Goal: Information Seeking & Learning: Learn about a topic

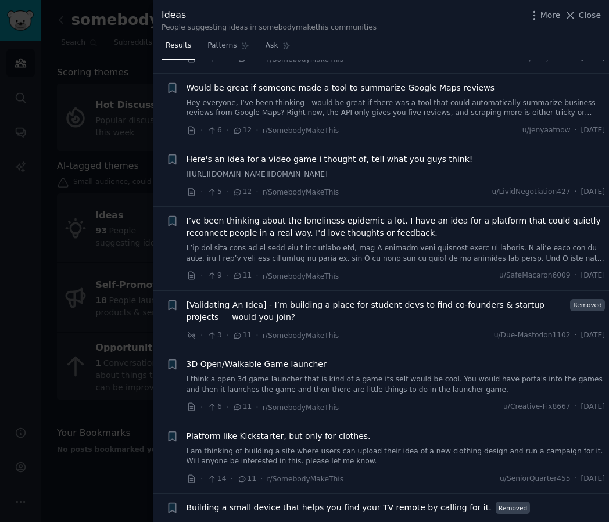
scroll to position [864, 0]
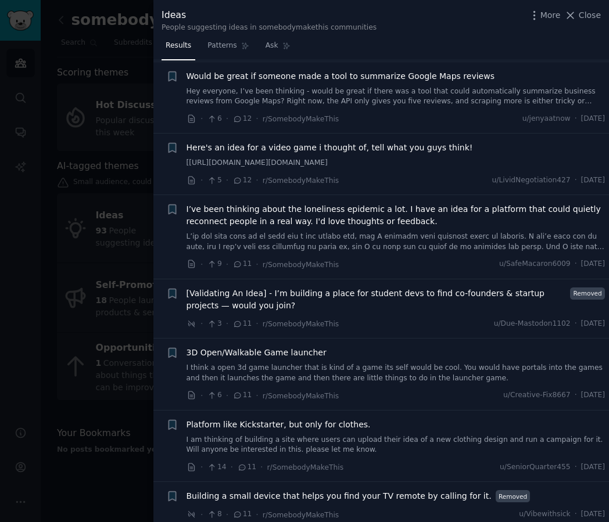
click at [328, 169] on link "[https://docs.google.com/document/d/1rpxYKW-uoMCfO7tR-loNhNIWJpXgwNXc6GgcVKoJMk…" at bounding box center [396, 163] width 419 height 10
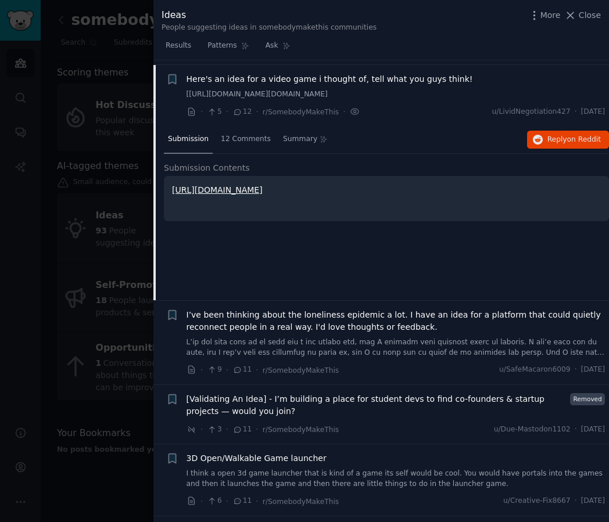
scroll to position [937, 0]
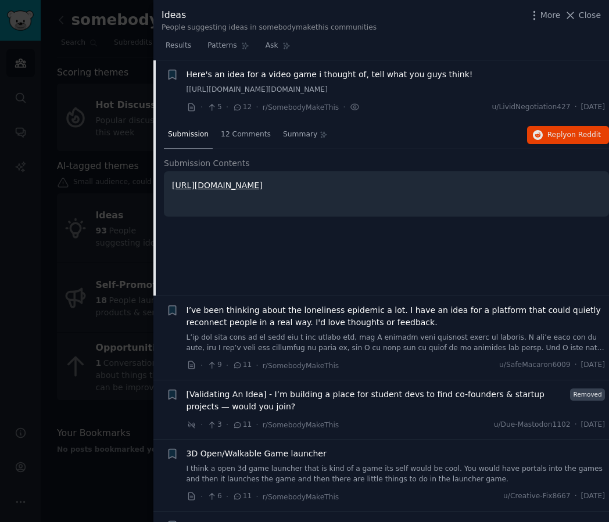
click at [263, 190] on link "https://docs.google.com/document/d/1rpxYKW-uoMCfO7tR-loNhNIWJpXgwNXc6GgcVKoJMkI…" at bounding box center [217, 185] width 91 height 9
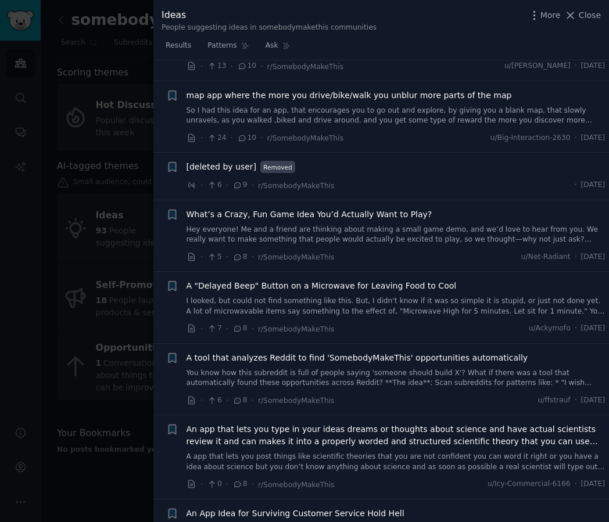
scroll to position [1944, 0]
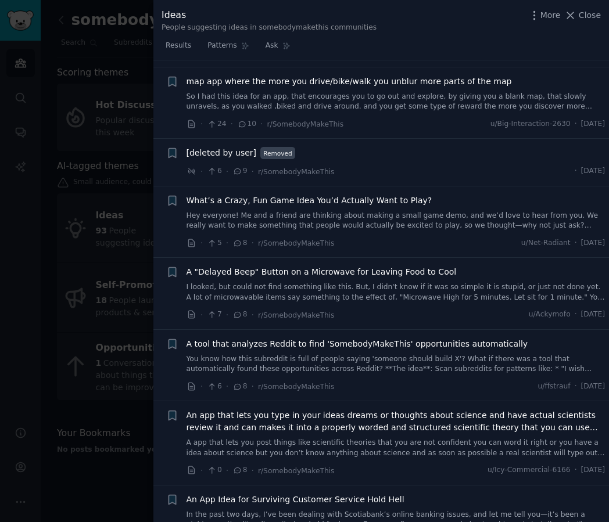
click at [234, 159] on span "[deleted by user]" at bounding box center [222, 153] width 70 height 12
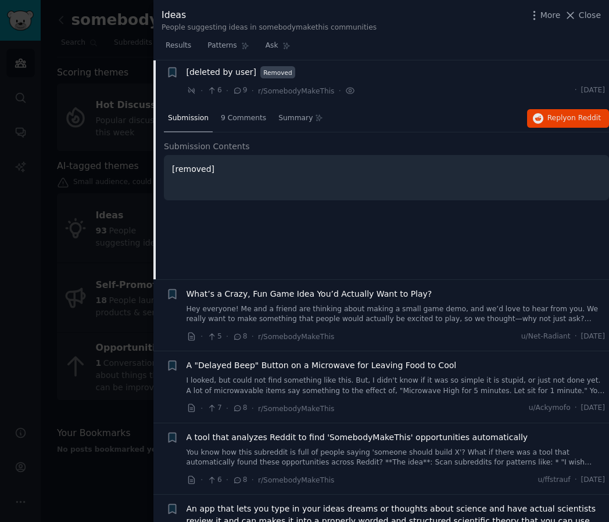
scroll to position [1858, 0]
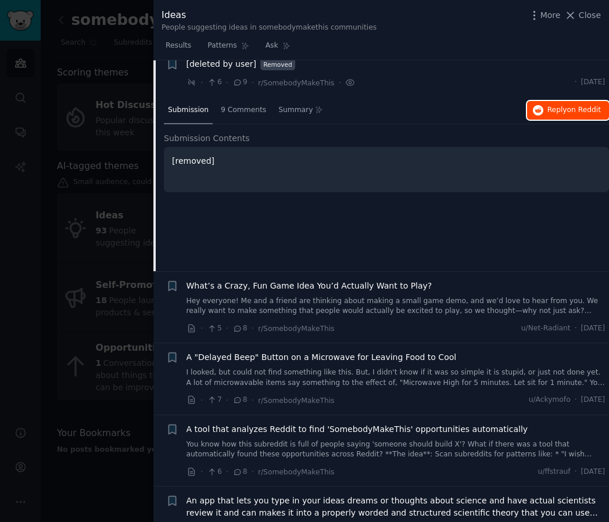
click at [550, 116] on span "Reply on Reddit" at bounding box center [573, 110] width 53 height 10
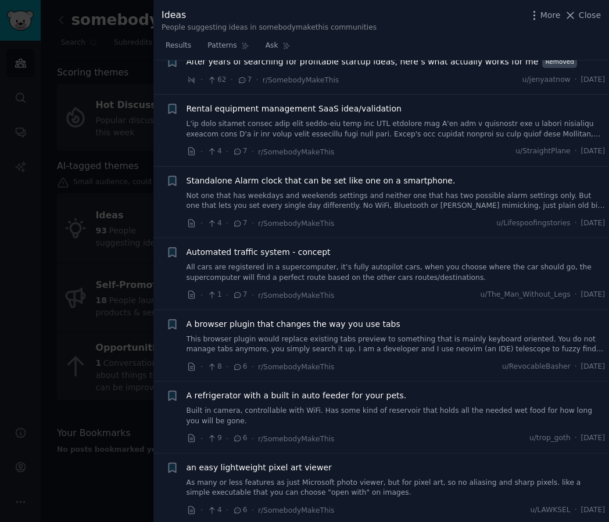
scroll to position [2533, 0]
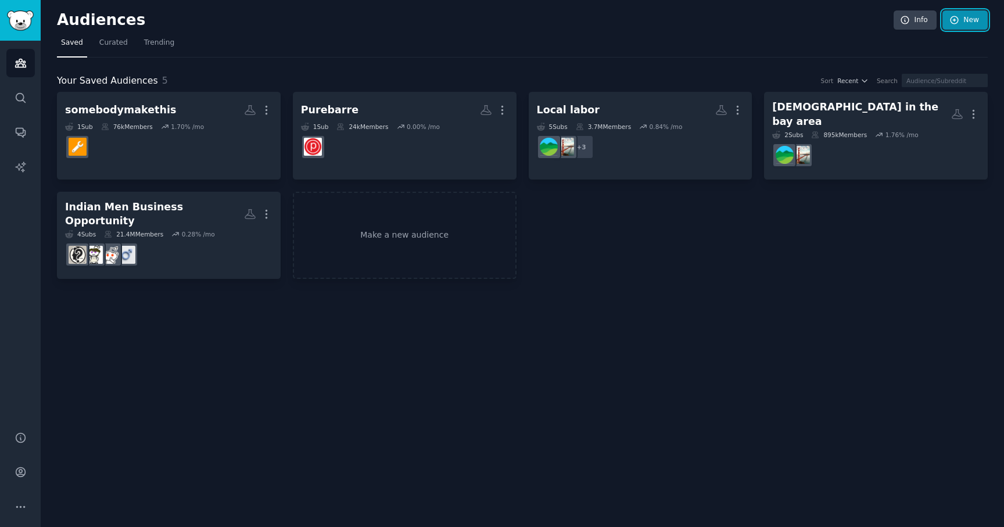
click at [976, 15] on link "New" at bounding box center [964, 20] width 45 height 20
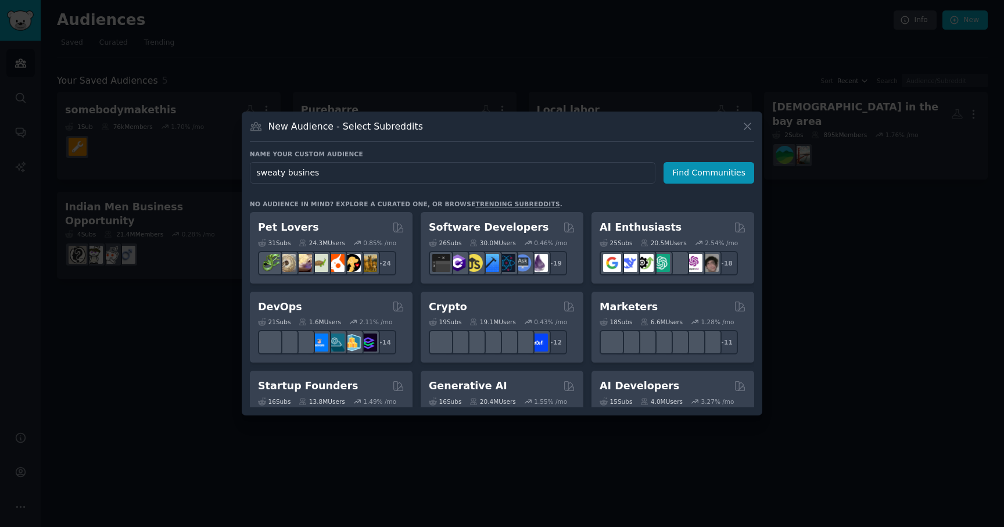
type input "sweaty business"
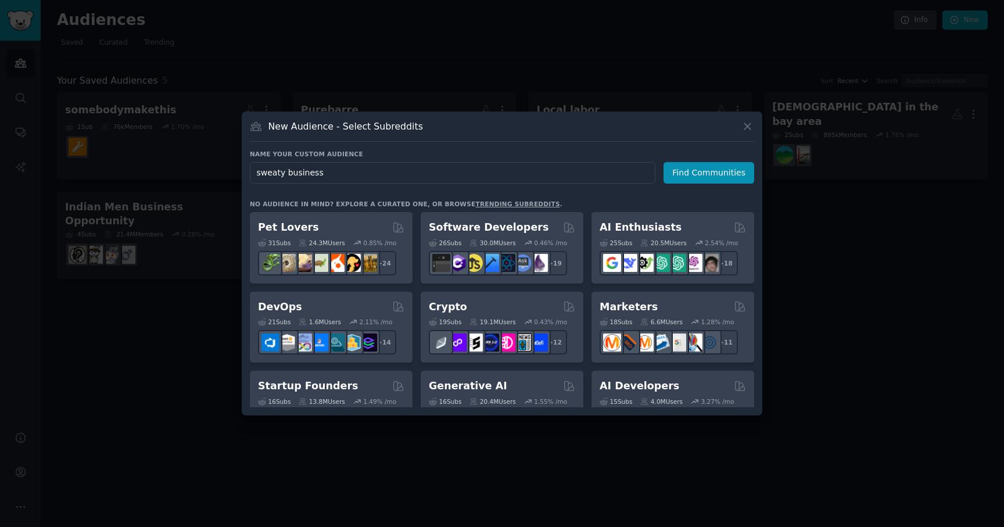
click button "Find Communities" at bounding box center [709, 172] width 91 height 21
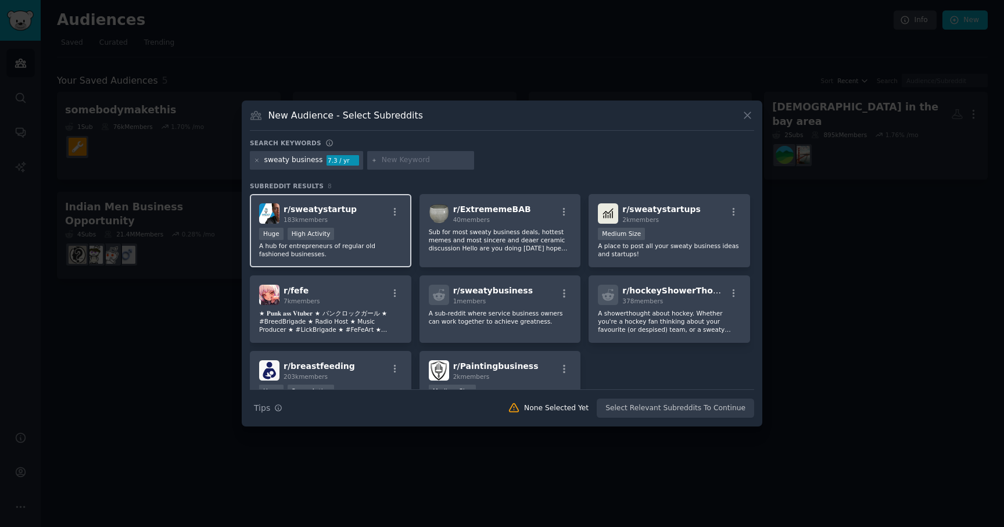
click at [359, 221] on div "r/ sweatystartup 183k members" at bounding box center [330, 213] width 143 height 20
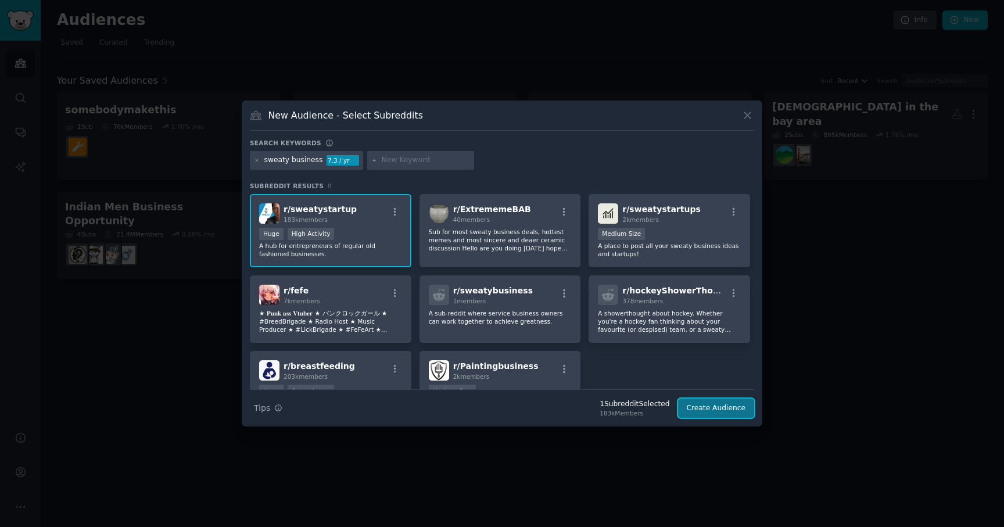
click at [702, 405] on button "Create Audience" at bounding box center [716, 409] width 77 height 20
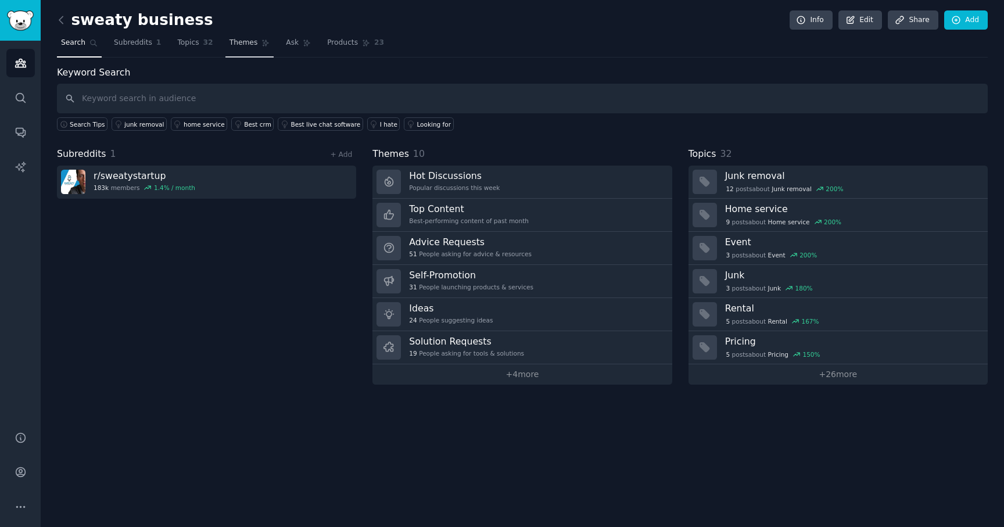
click at [236, 46] on span "Themes" at bounding box center [244, 43] width 28 height 10
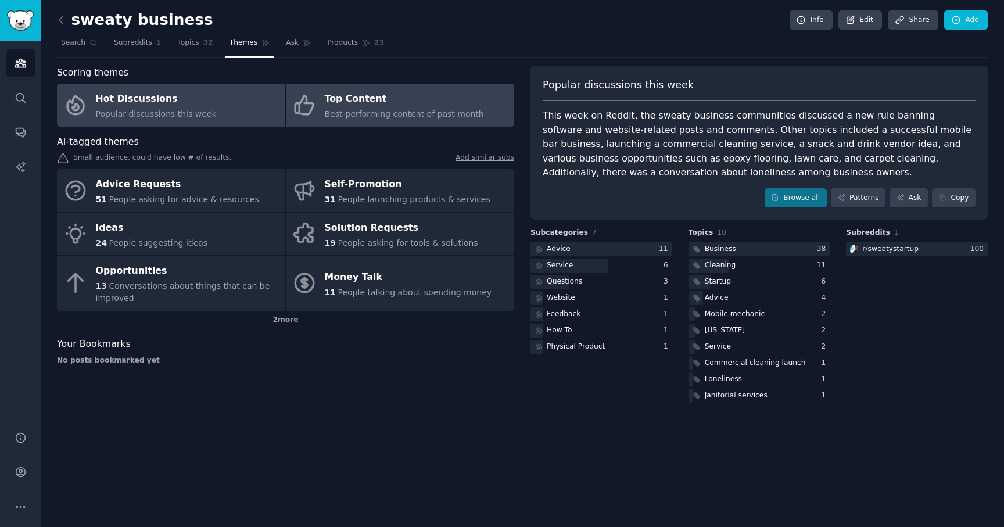
click at [361, 106] on div "Top Content" at bounding box center [404, 99] width 159 height 19
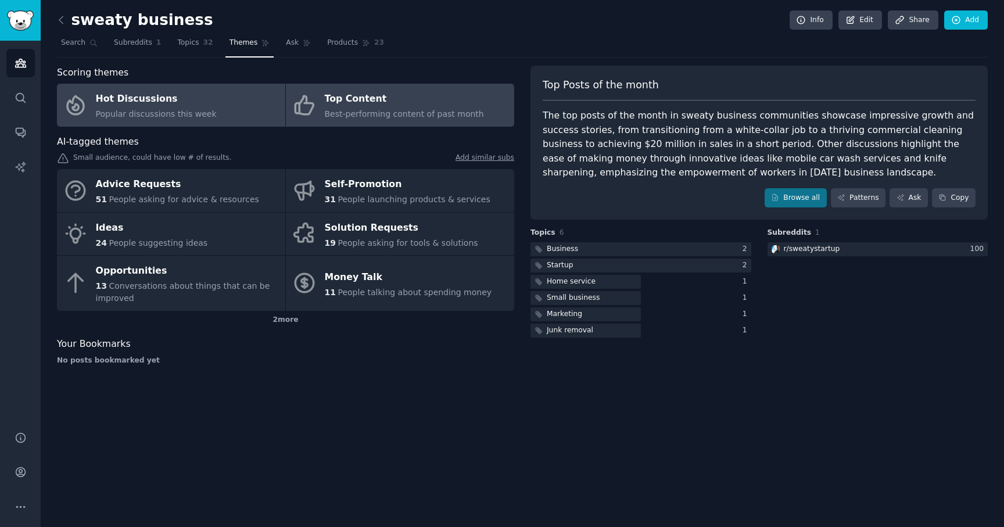
click at [267, 91] on link "Hot Discussions Popular discussions this week" at bounding box center [171, 105] width 228 height 43
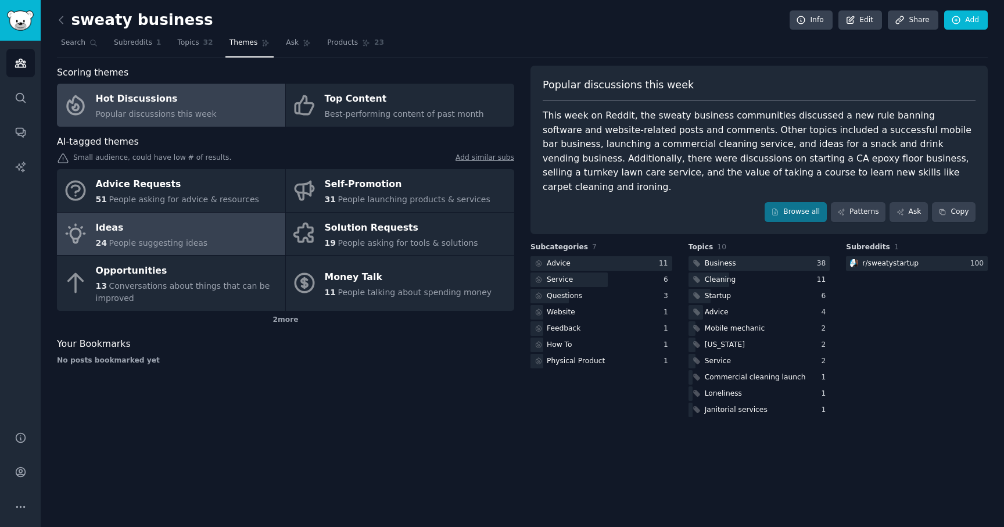
click at [227, 223] on link "Ideas 24 People suggesting ideas" at bounding box center [171, 234] width 228 height 43
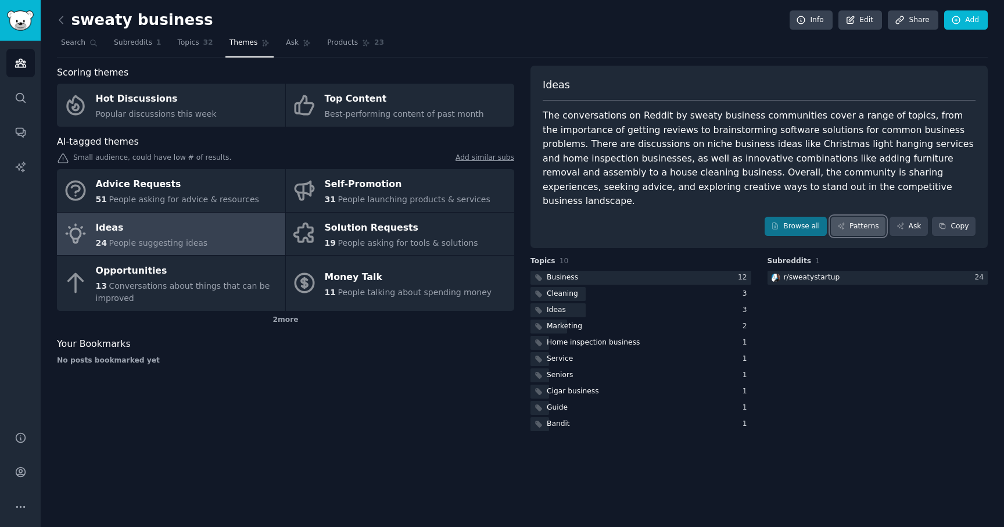
click at [858, 217] on link "Patterns" at bounding box center [858, 227] width 55 height 20
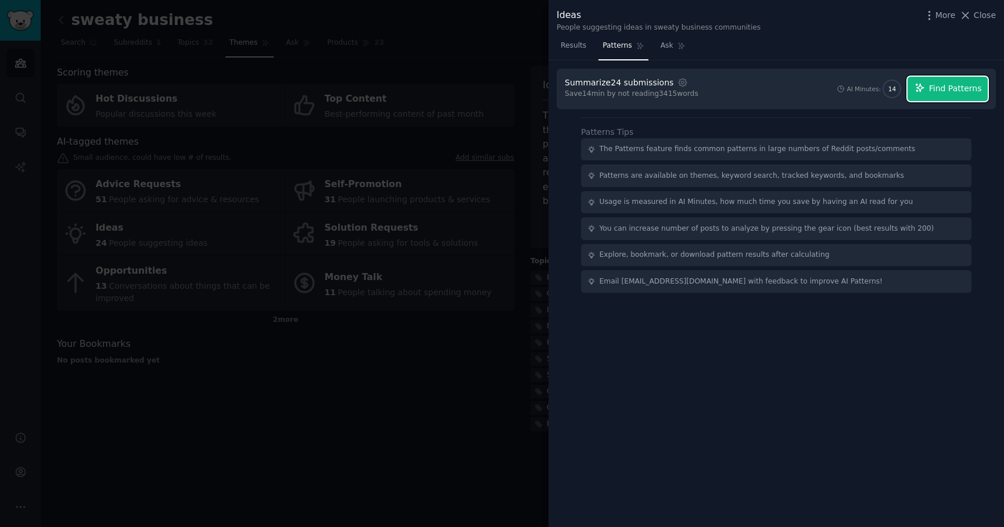
click at [935, 88] on span "Find Patterns" at bounding box center [955, 89] width 53 height 12
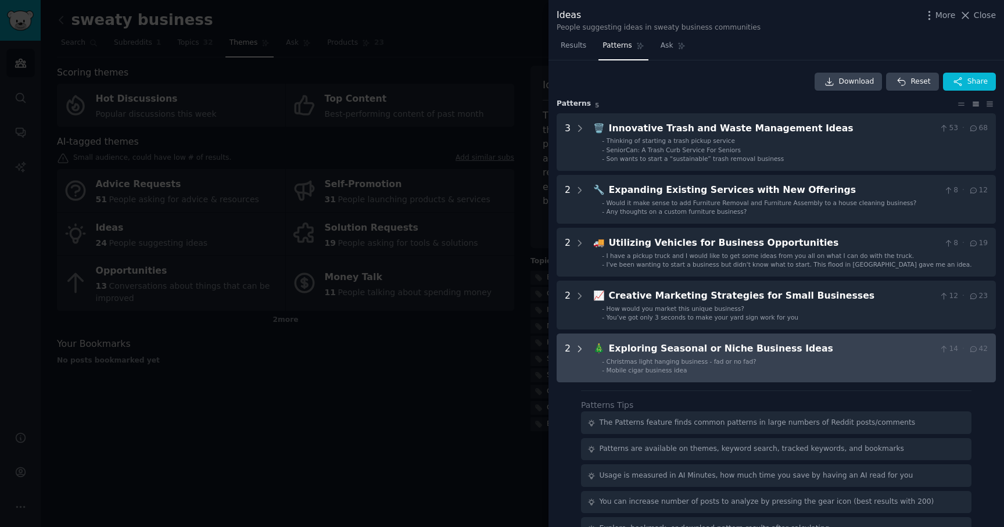
click at [582, 350] on icon at bounding box center [580, 349] width 10 height 10
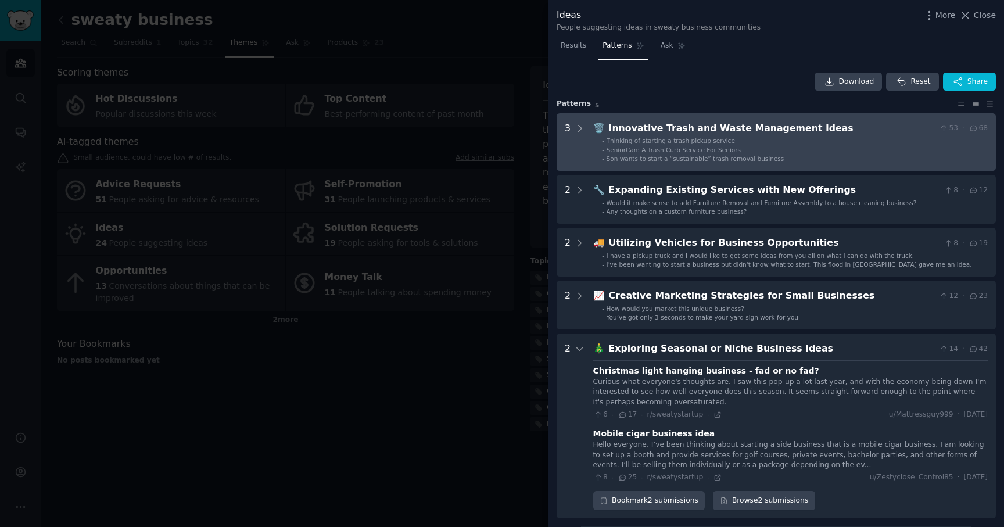
click at [574, 131] on div "3" at bounding box center [575, 142] width 20 height 42
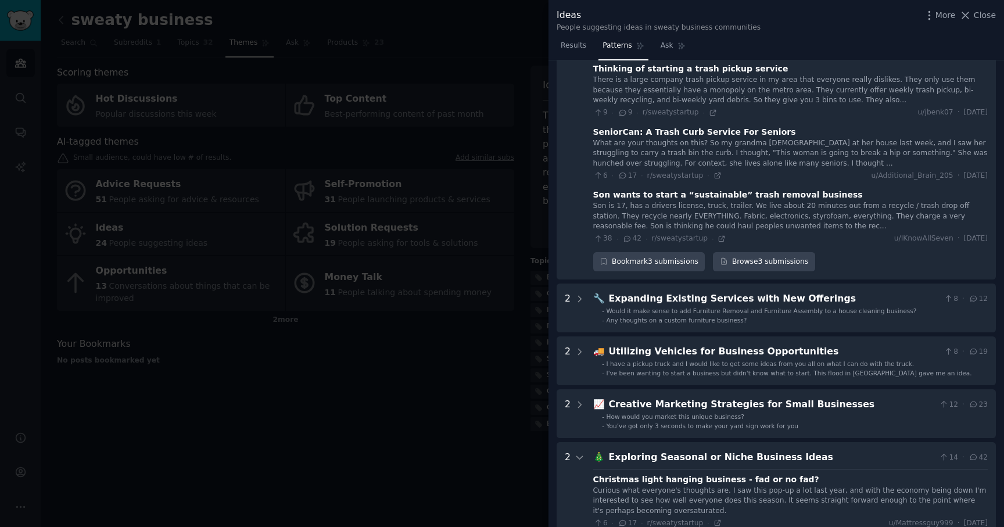
scroll to position [91, 0]
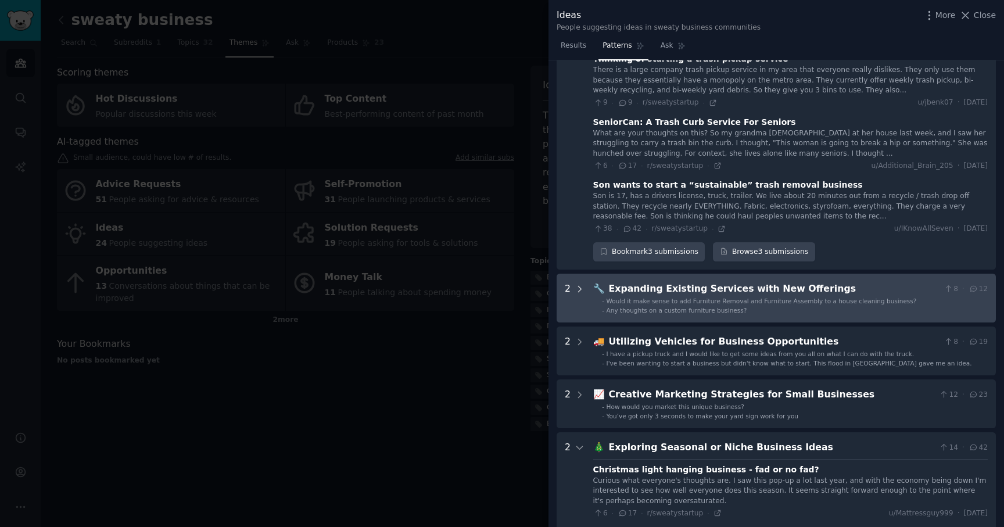
click at [578, 290] on icon at bounding box center [580, 289] width 10 height 10
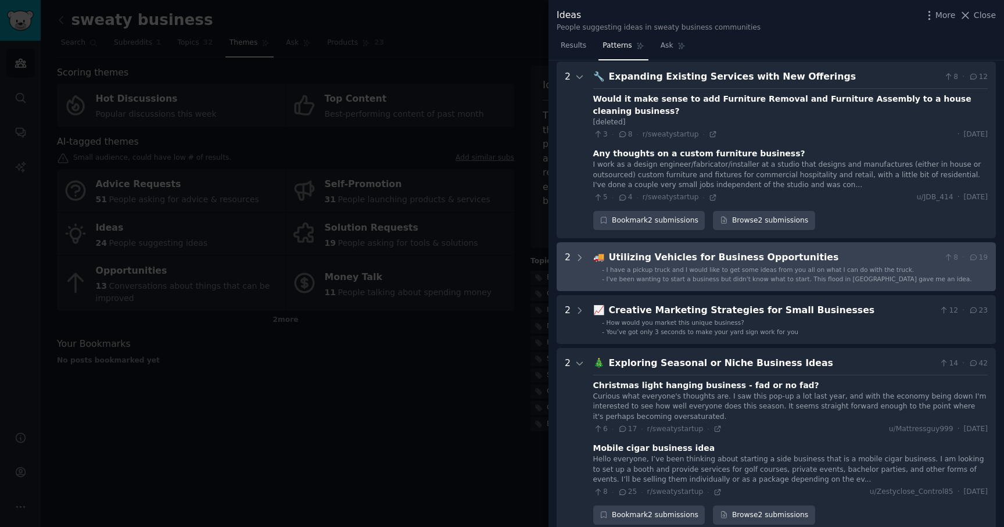
scroll to position [304, 0]
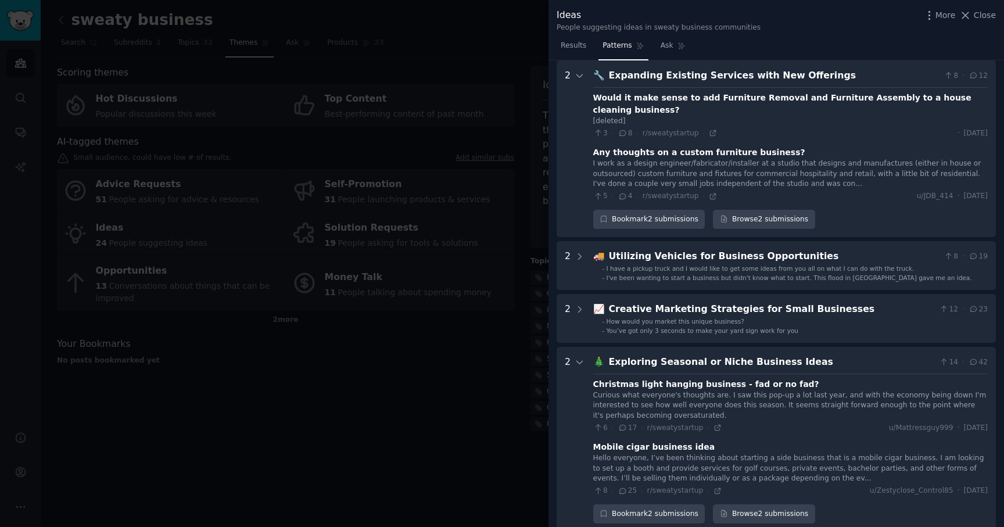
click at [414, 106] on div at bounding box center [502, 263] width 1004 height 527
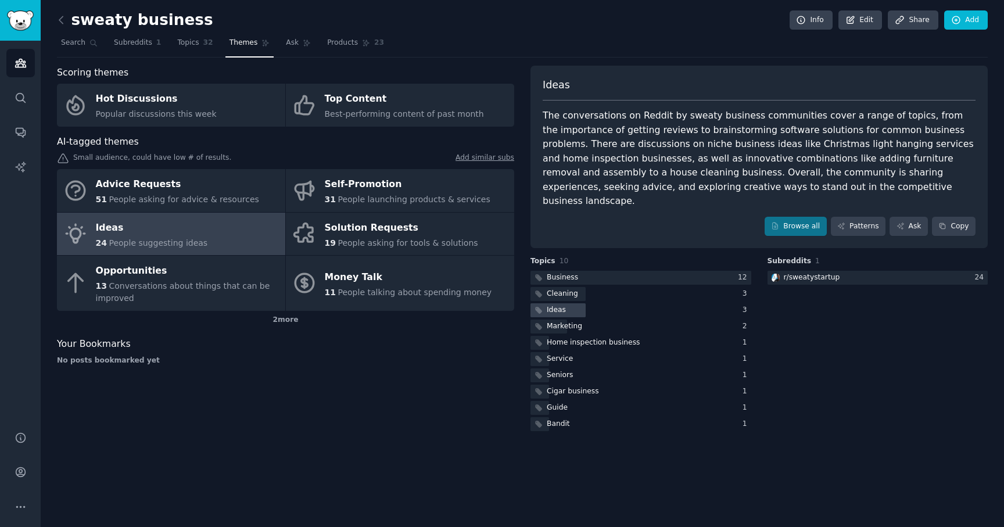
click at [565, 303] on div "Ideas" at bounding box center [549, 310] width 37 height 15
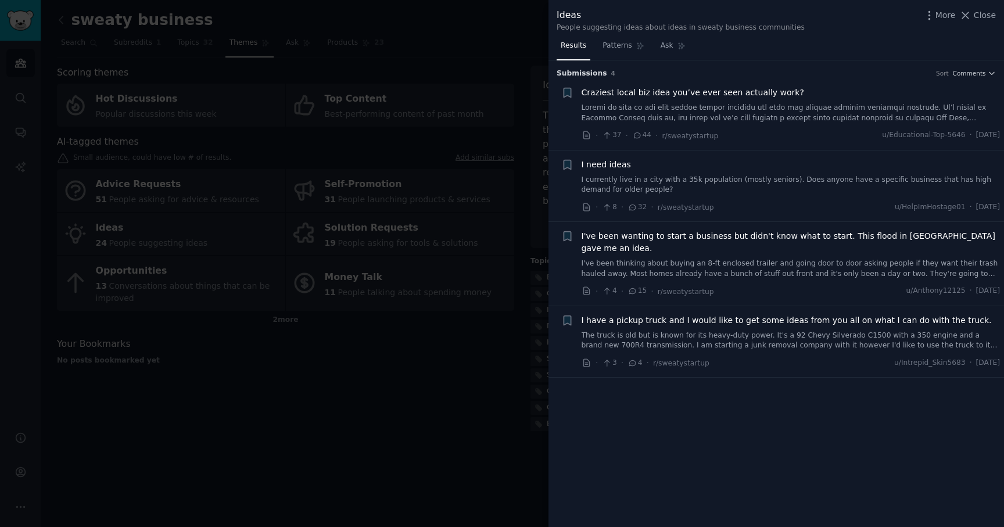
click at [938, 110] on link at bounding box center [791, 113] width 419 height 20
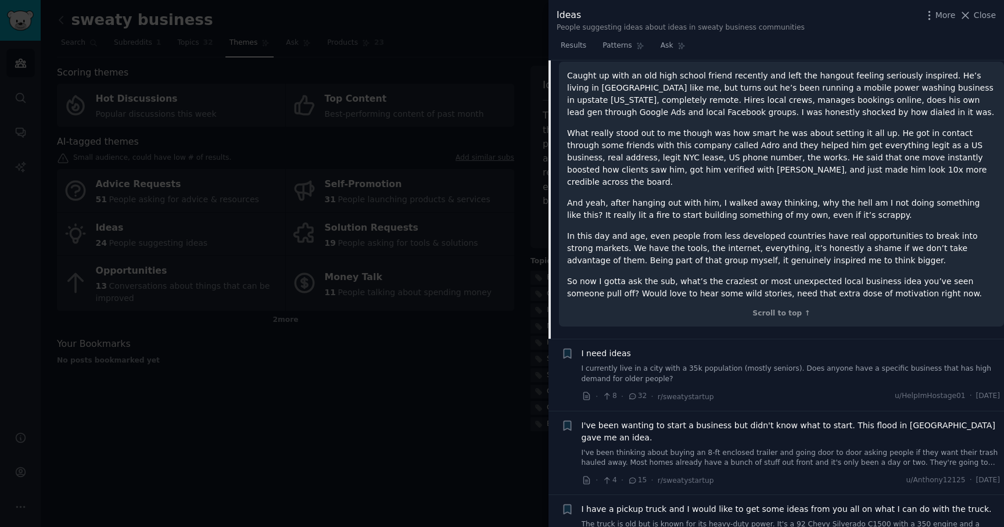
scroll to position [153, 0]
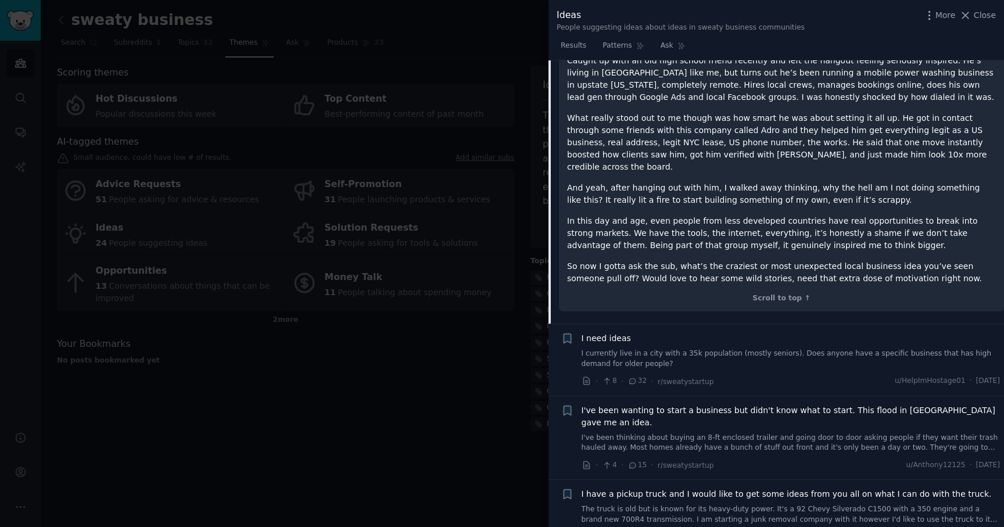
click at [782, 349] on link "I currently live in a city with a 35k population (mostly seniors). Does anyone …" at bounding box center [791, 359] width 419 height 20
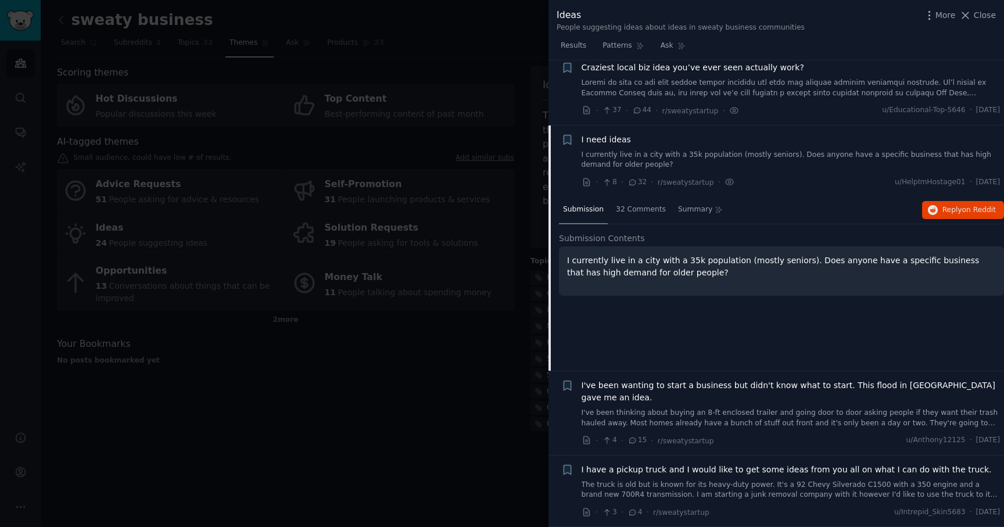
scroll to position [13, 0]
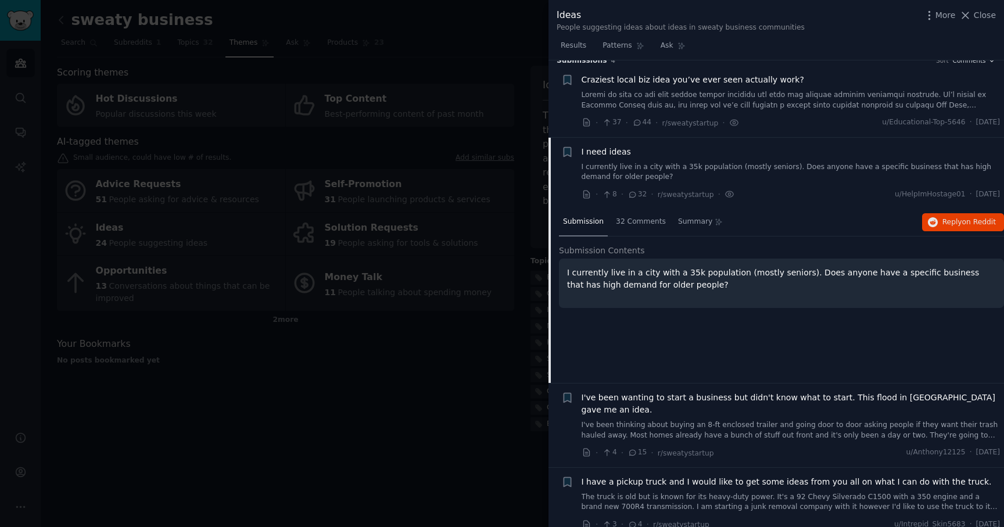
click at [650, 289] on p "I currently live in a city with a 35k population (mostly seniors). Does anyone …" at bounding box center [781, 279] width 429 height 24
click at [947, 224] on span "Reply on Reddit" at bounding box center [968, 222] width 53 height 10
click at [779, 405] on div "I've been wanting to start a business but didn't know what to start. This flood…" at bounding box center [791, 416] width 419 height 49
click at [748, 420] on link "I've been thinking about buying an 8-ft enclosed trailer and going door to door…" at bounding box center [791, 430] width 419 height 20
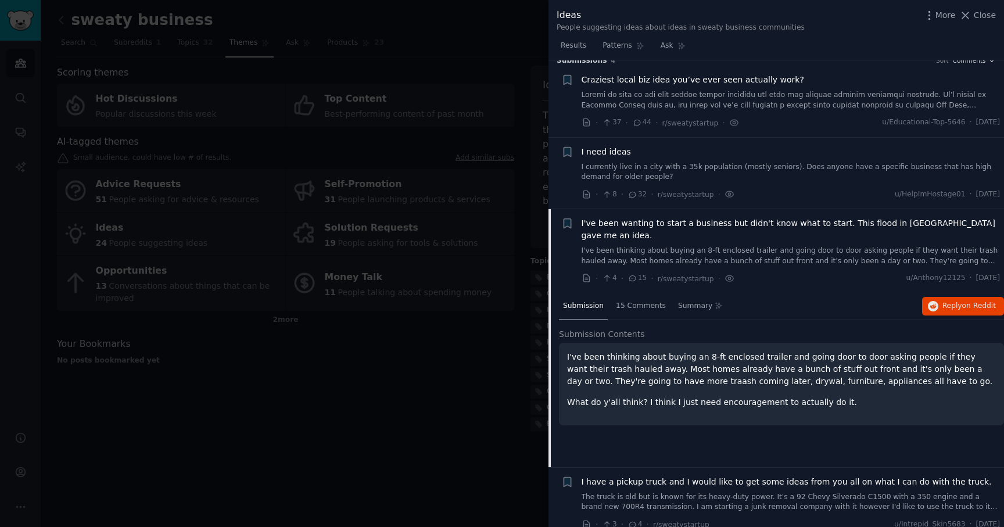
click at [759, 479] on div "I have a pickup truck and I would like to get some ideas from you all on what I…" at bounding box center [791, 494] width 419 height 37
click at [738, 492] on link "The truck is old but is known for its heavy-duty power. It's a 92 Chevy Silvera…" at bounding box center [791, 502] width 419 height 20
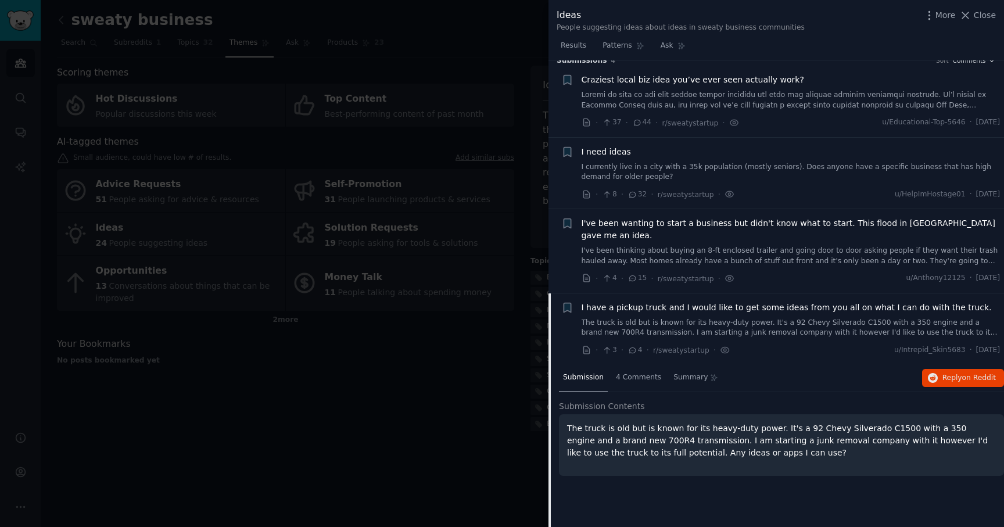
click at [514, 407] on div at bounding box center [502, 263] width 1004 height 527
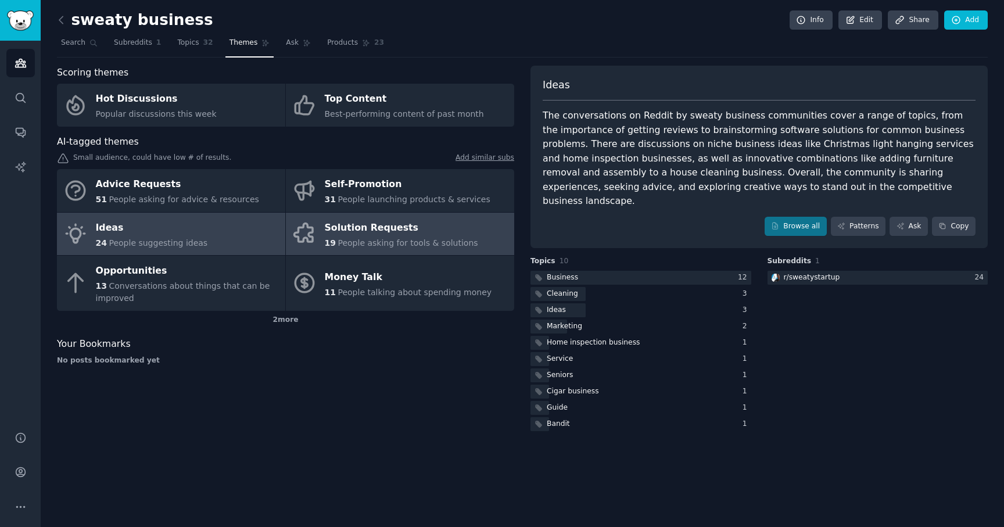
click at [392, 230] on div "Solution Requests" at bounding box center [401, 227] width 153 height 19
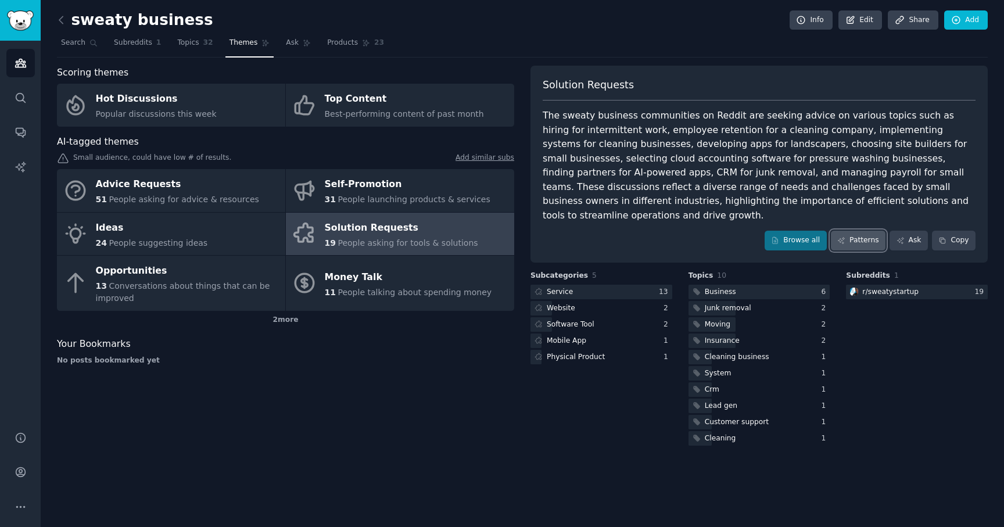
click at [866, 231] on link "Patterns" at bounding box center [858, 241] width 55 height 20
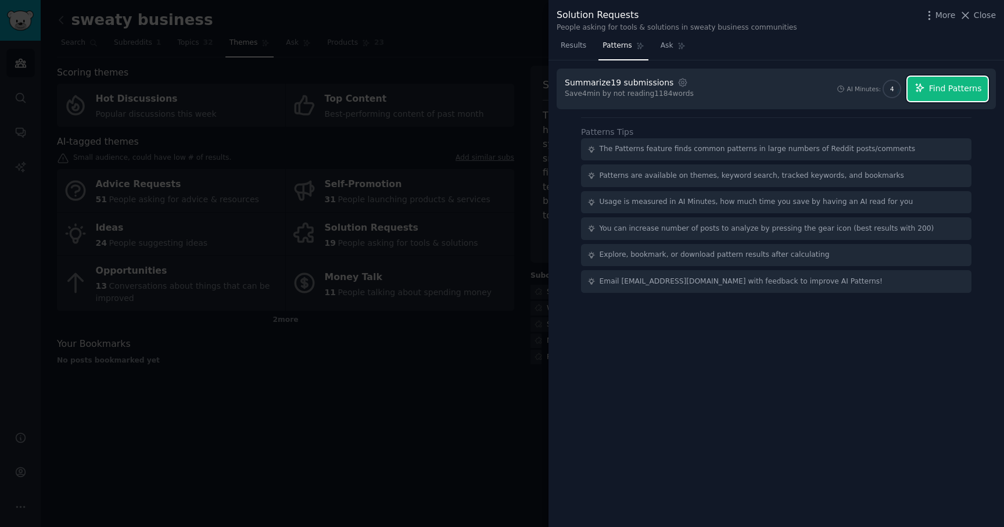
click at [937, 96] on button "Find Patterns" at bounding box center [948, 89] width 80 height 24
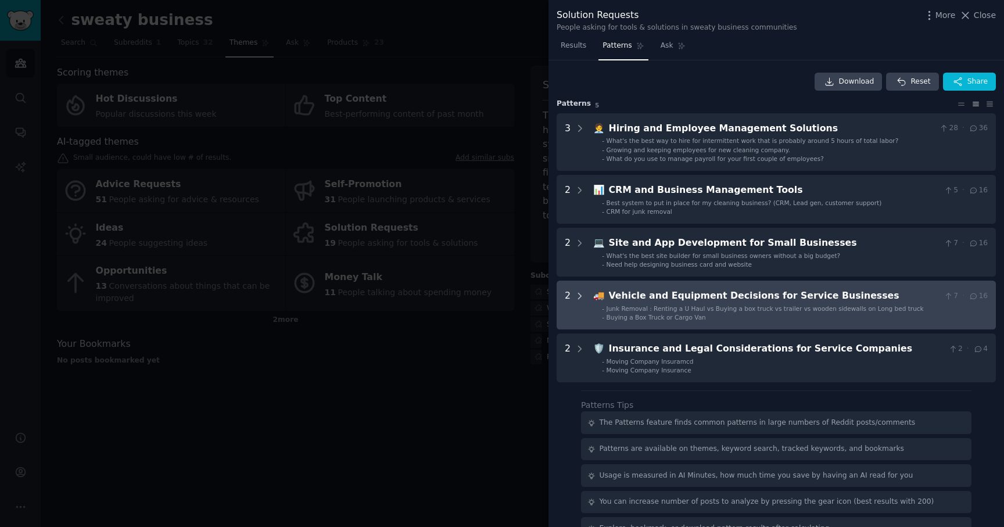
click at [579, 296] on icon at bounding box center [580, 296] width 10 height 10
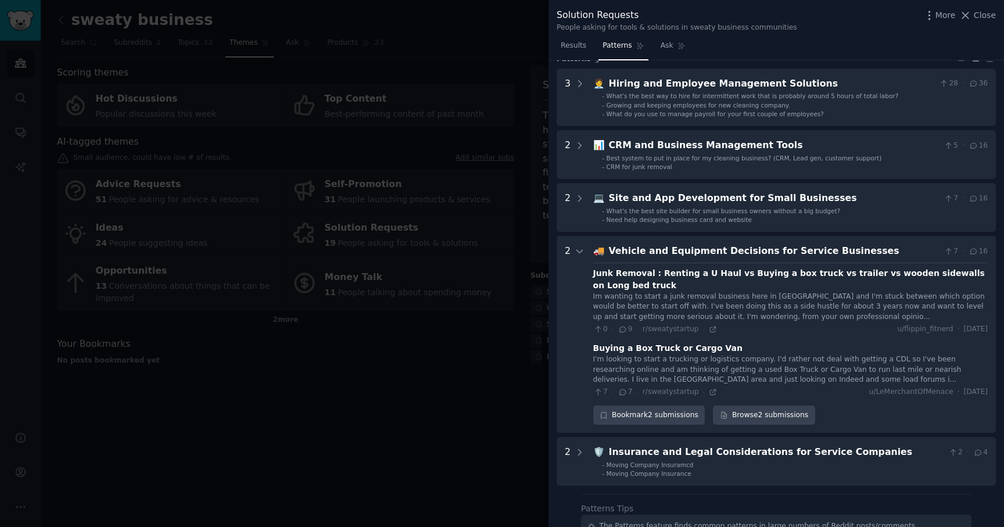
scroll to position [22, 0]
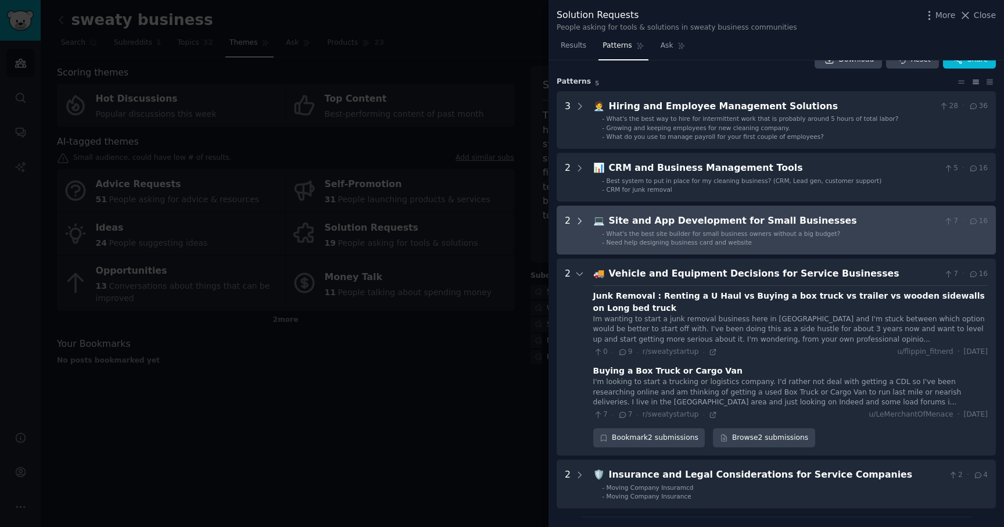
click at [579, 220] on icon at bounding box center [580, 221] width 10 height 10
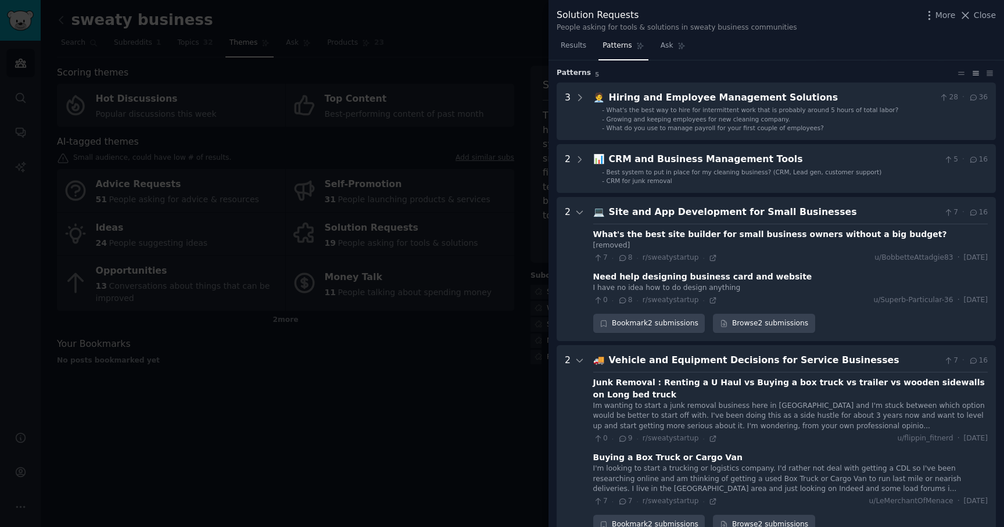
scroll to position [0, 0]
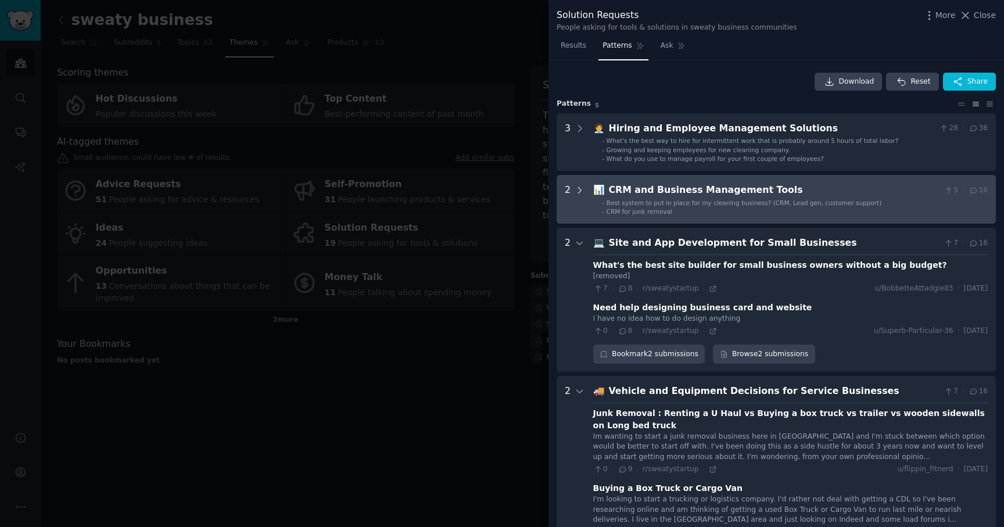
click at [580, 193] on icon at bounding box center [580, 190] width 10 height 10
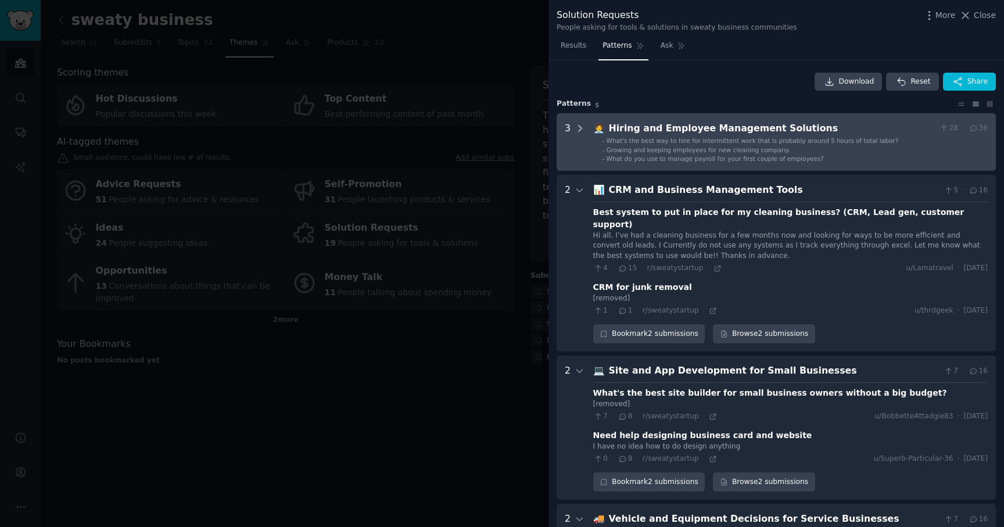
click at [579, 134] on div at bounding box center [580, 142] width 10 height 42
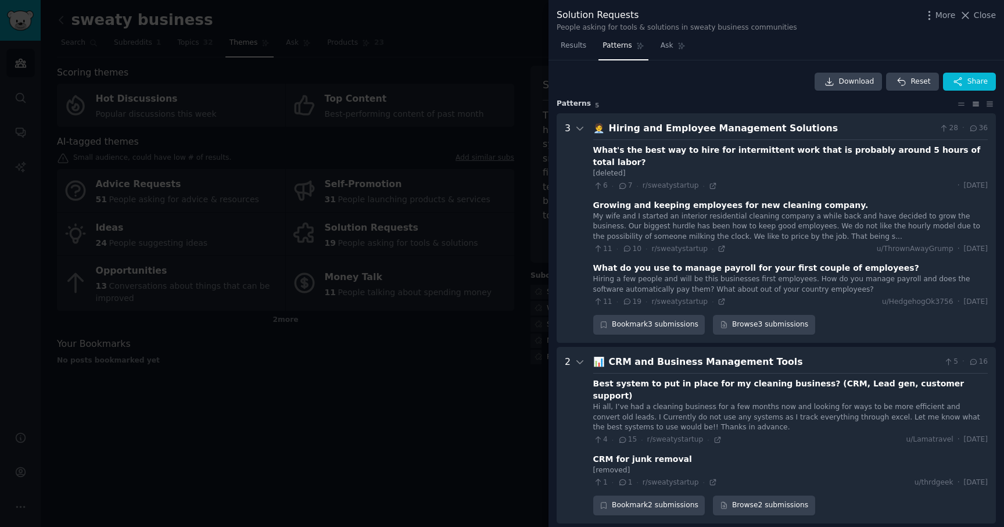
click at [704, 275] on div "Hiring a few people and will be this businesses first employees. How do you man…" at bounding box center [790, 284] width 395 height 20
click at [719, 299] on icon at bounding box center [721, 301] width 5 height 5
click at [720, 402] on div "Hi all, I’ve had a cleaning business for a few months now and looking for ways …" at bounding box center [790, 417] width 395 height 31
click at [712, 378] on div "Best system to put in place for my cleaning business? (CRM, Lead gen, customer …" at bounding box center [790, 390] width 395 height 24
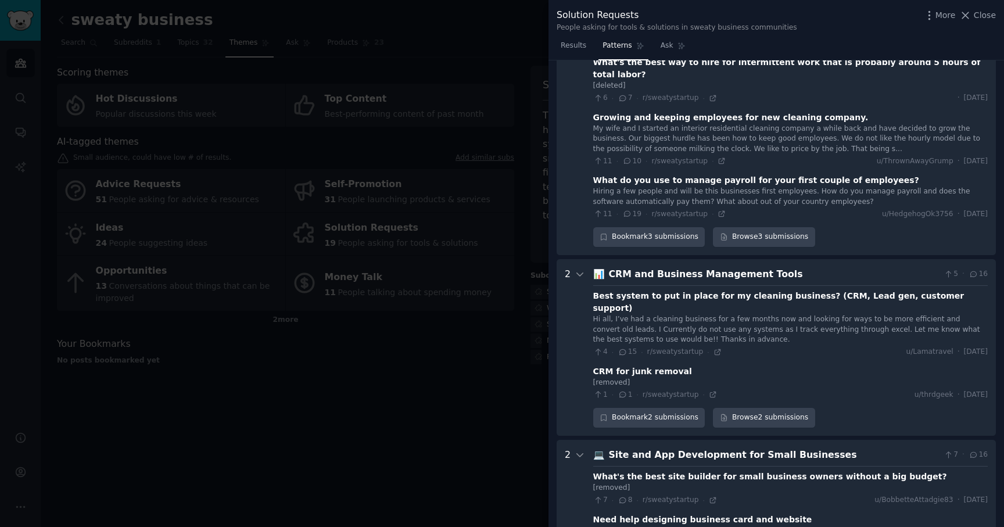
scroll to position [106, 0]
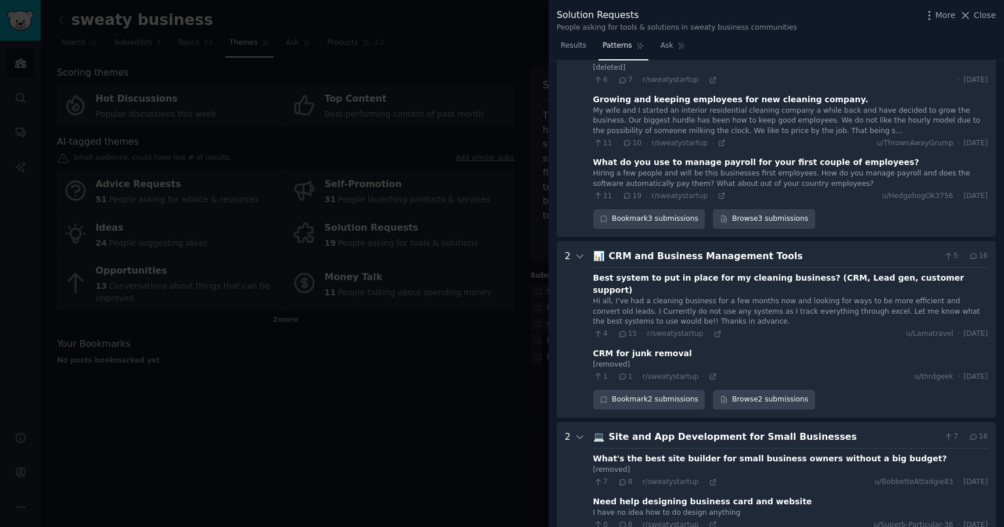
click at [714, 329] on div "4 · 15 · r/sweatystartup ·" at bounding box center [657, 334] width 128 height 10
click at [714, 330] on icon at bounding box center [718, 334] width 8 height 8
click at [291, 379] on div at bounding box center [502, 263] width 1004 height 527
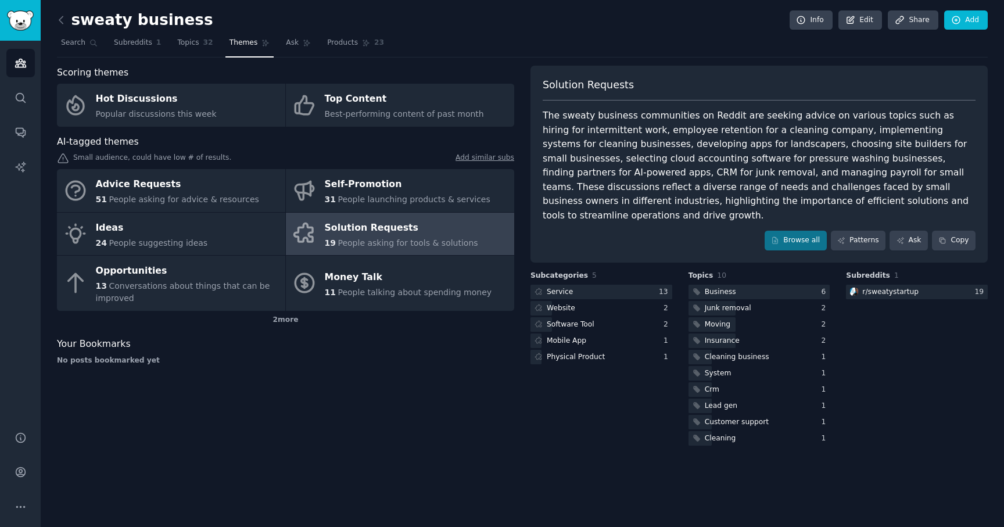
click at [405, 218] on div "Solution Requests" at bounding box center [401, 227] width 153 height 19
click at [404, 227] on div "Solution Requests" at bounding box center [401, 227] width 153 height 19
click at [846, 231] on link "Patterns" at bounding box center [858, 241] width 55 height 20
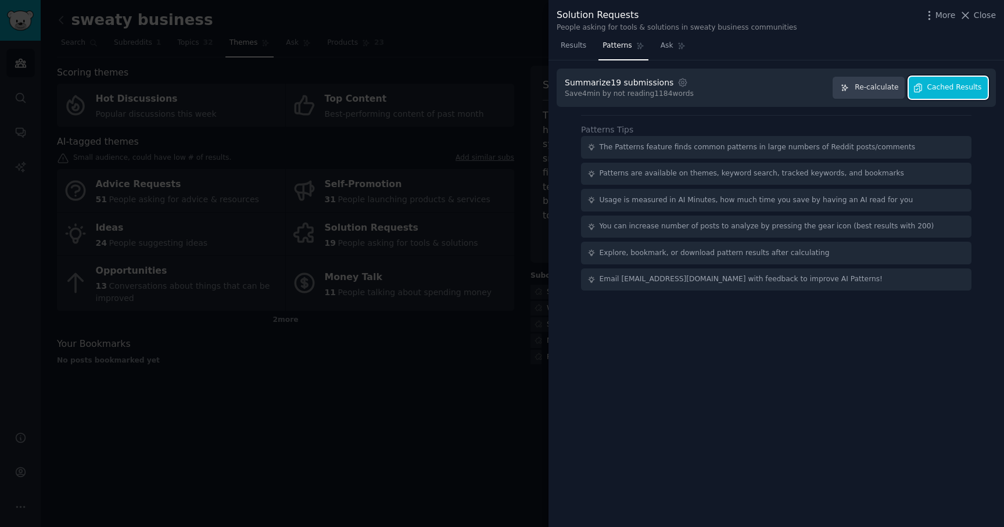
click at [934, 92] on span "Cached Results" at bounding box center [954, 88] width 55 height 10
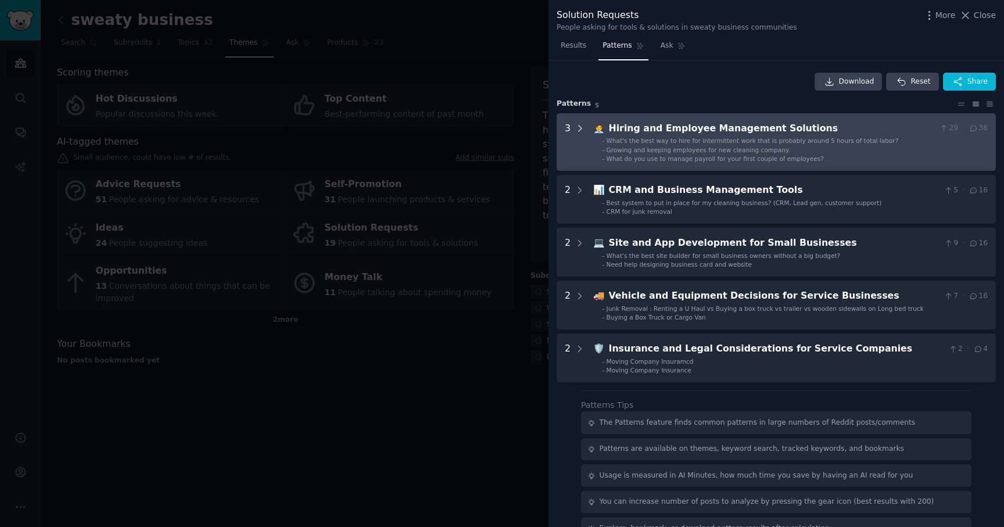
click at [578, 130] on icon at bounding box center [580, 128] width 10 height 10
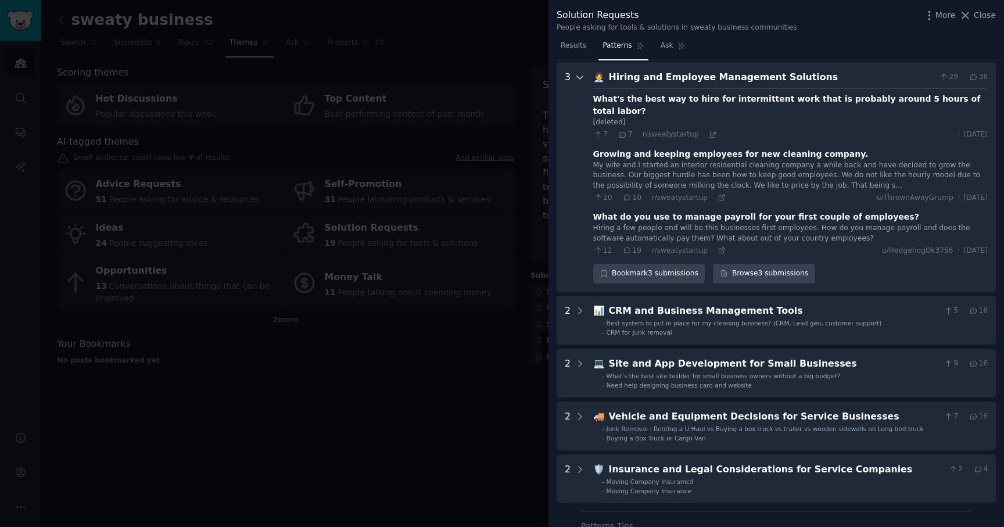
scroll to position [53, 0]
click at [777, 167] on div "My wife and I started an interior residential cleaning company a while back and…" at bounding box center [790, 174] width 395 height 31
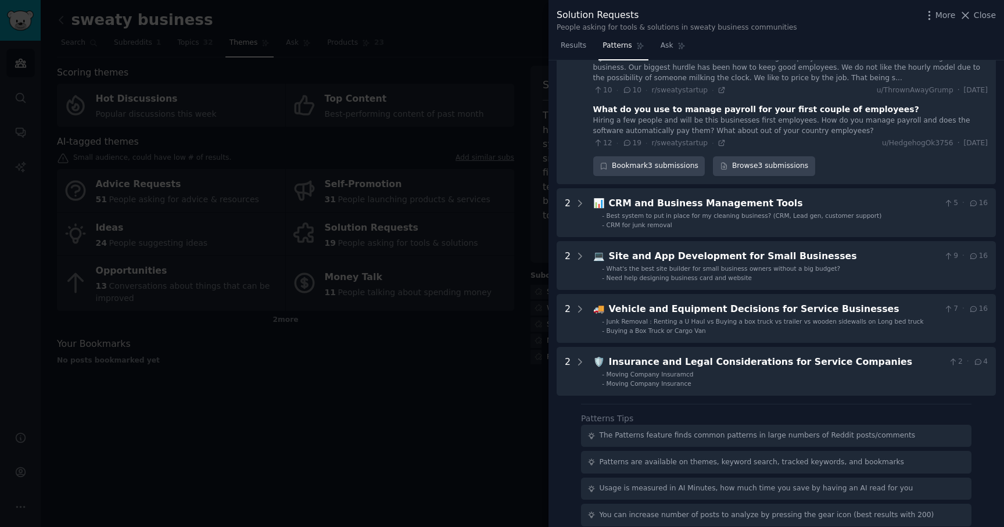
scroll to position [0, 0]
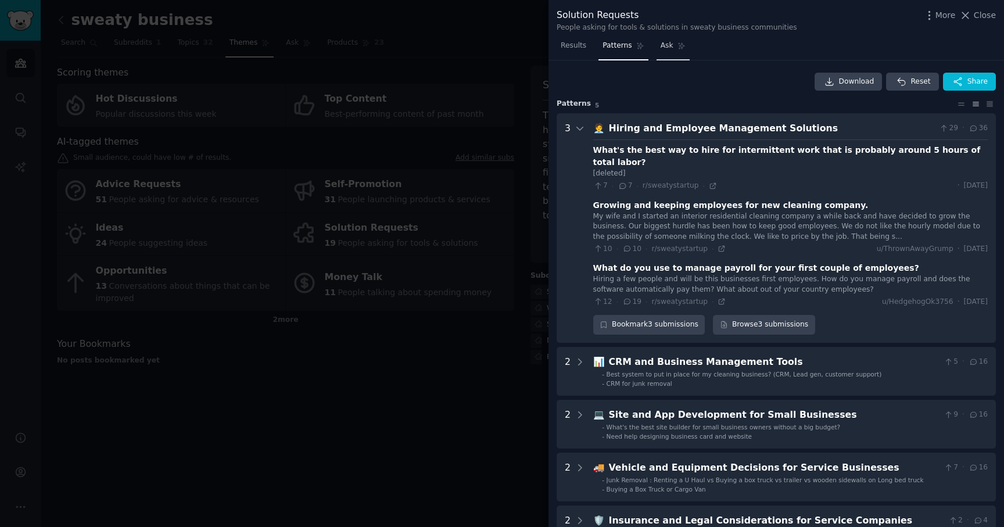
click at [668, 44] on span "Ask" at bounding box center [667, 46] width 13 height 10
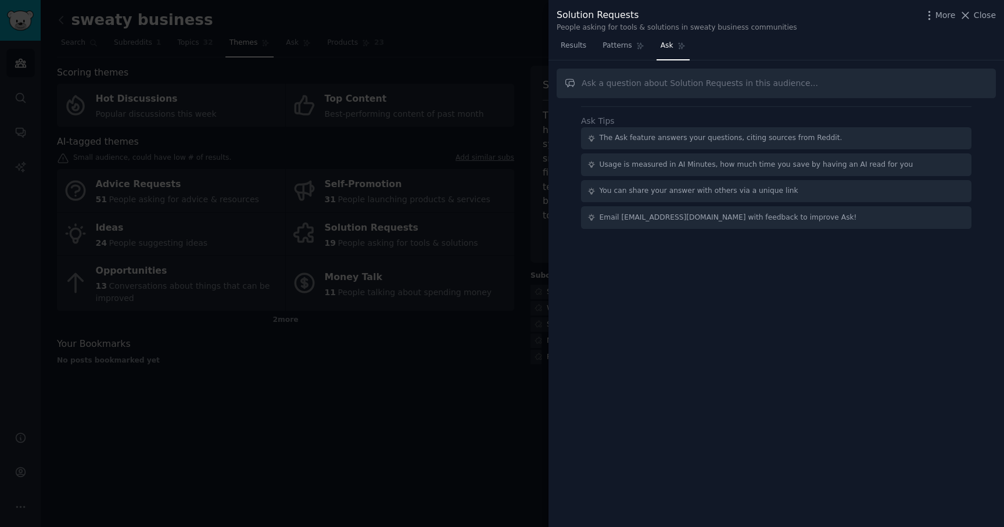
click at [614, 84] on input "text" at bounding box center [776, 84] width 439 height 30
click at [343, 353] on div at bounding box center [502, 263] width 1004 height 527
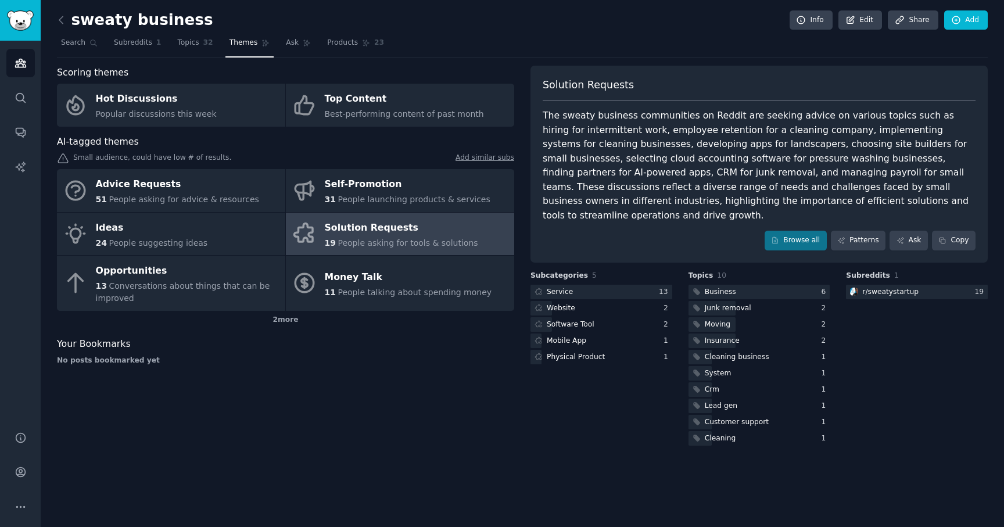
click at [303, 410] on div "Scoring themes Hot Discussions Popular discussions this week Top Content Best-p…" at bounding box center [285, 257] width 457 height 382
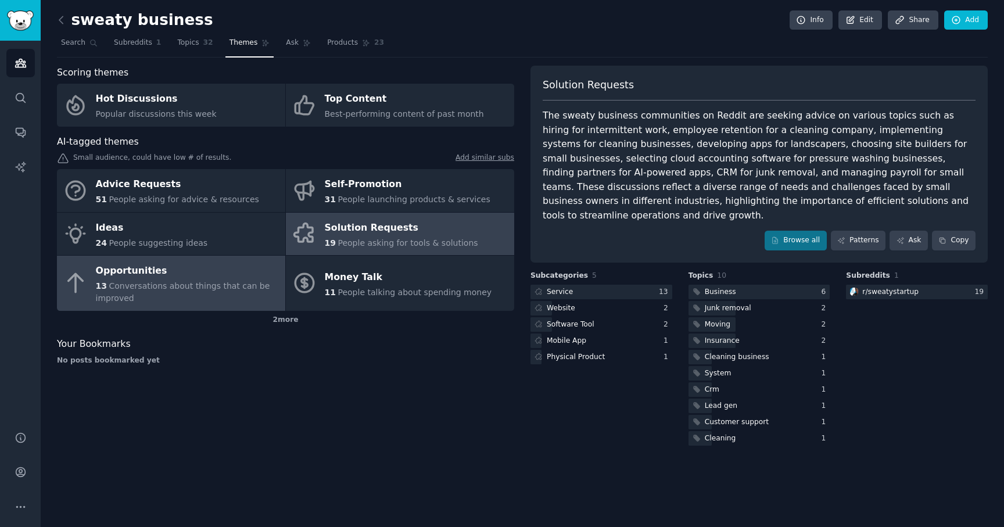
click at [225, 286] on span "Conversations about things that can be improved" at bounding box center [183, 291] width 174 height 21
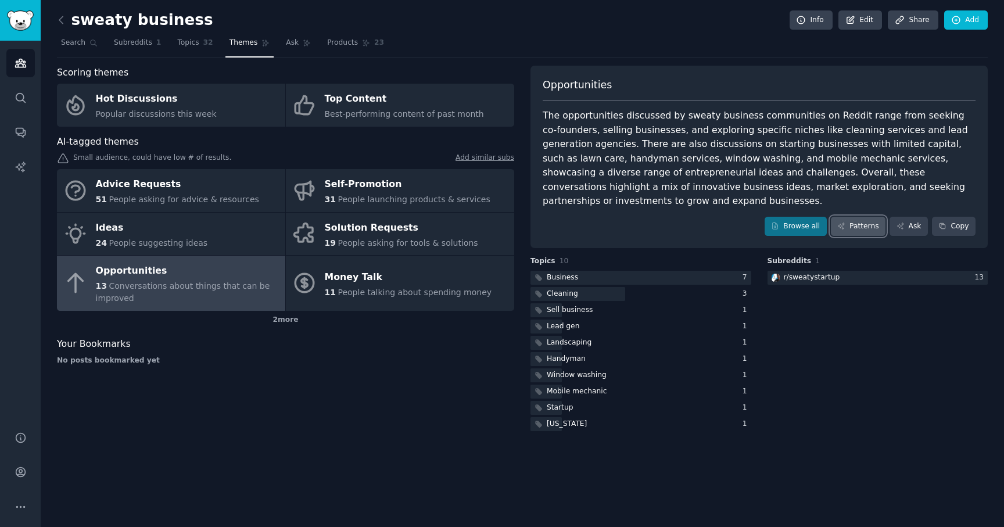
click at [863, 217] on link "Patterns" at bounding box center [858, 227] width 55 height 20
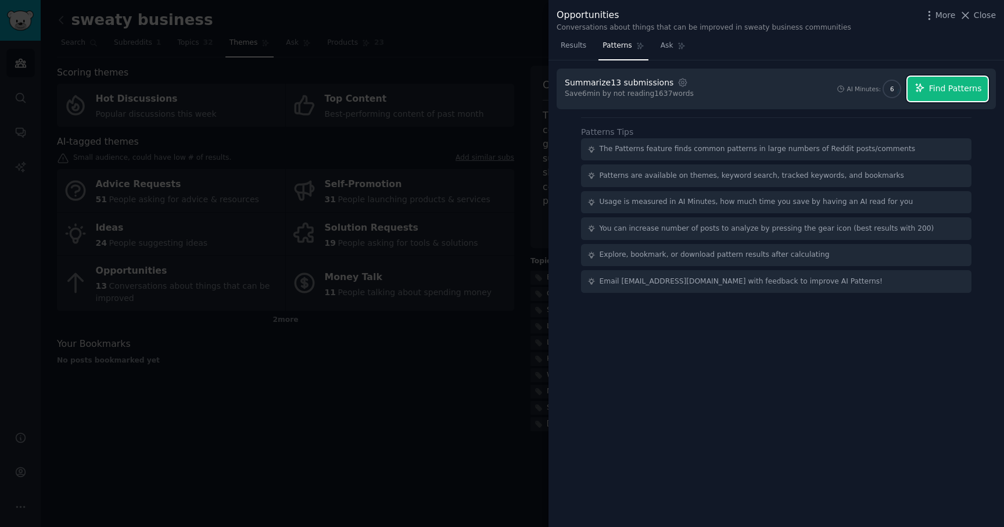
click at [927, 93] on button "Find Patterns" at bounding box center [948, 89] width 80 height 24
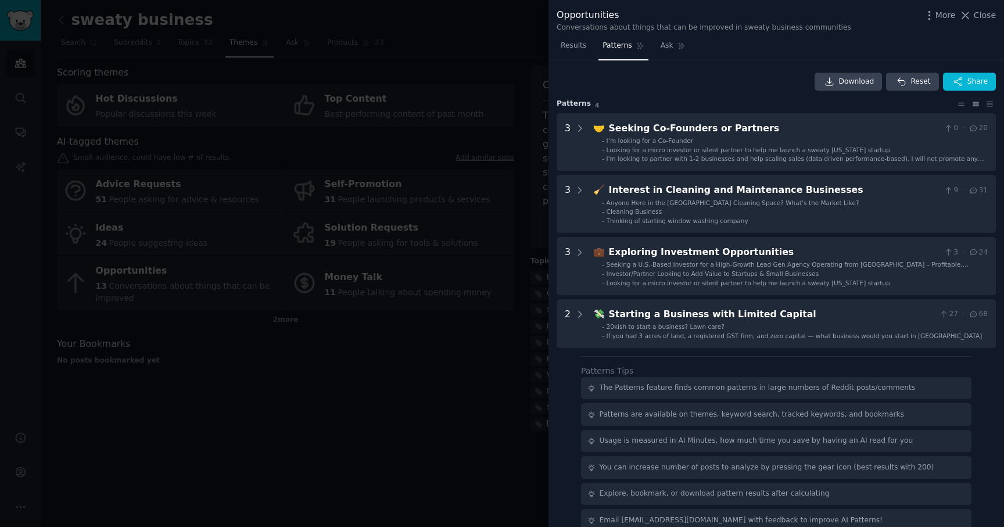
click at [296, 345] on div at bounding box center [502, 263] width 1004 height 527
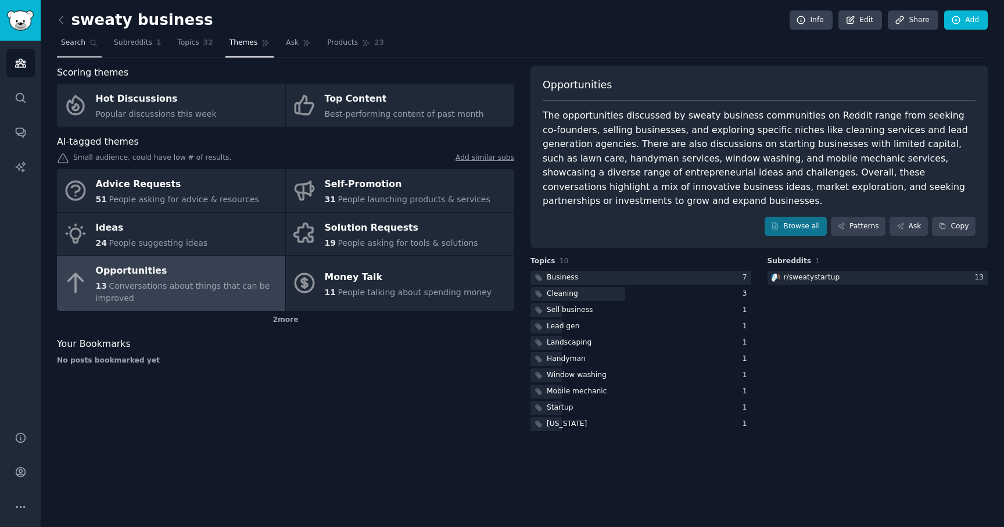
click at [88, 41] on link "Search" at bounding box center [79, 46] width 45 height 24
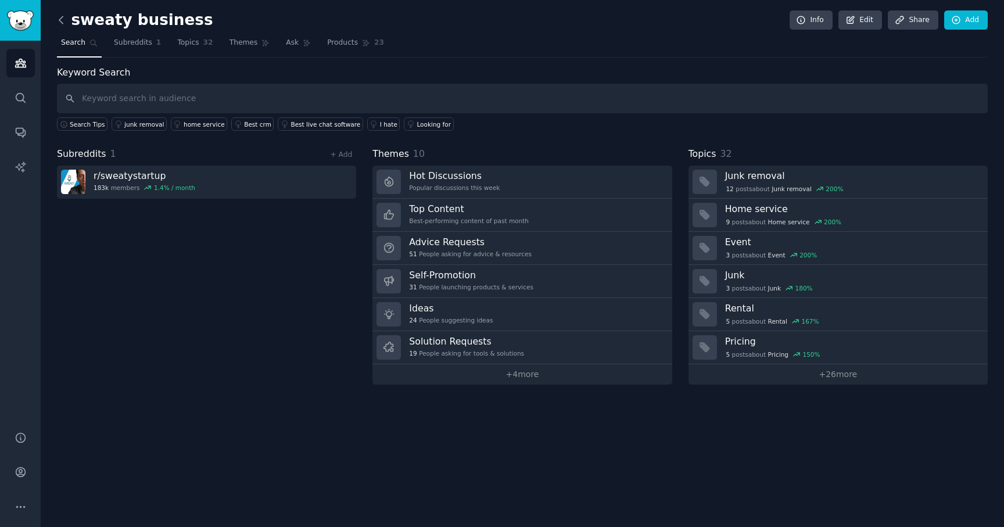
click at [63, 21] on icon at bounding box center [61, 20] width 12 height 12
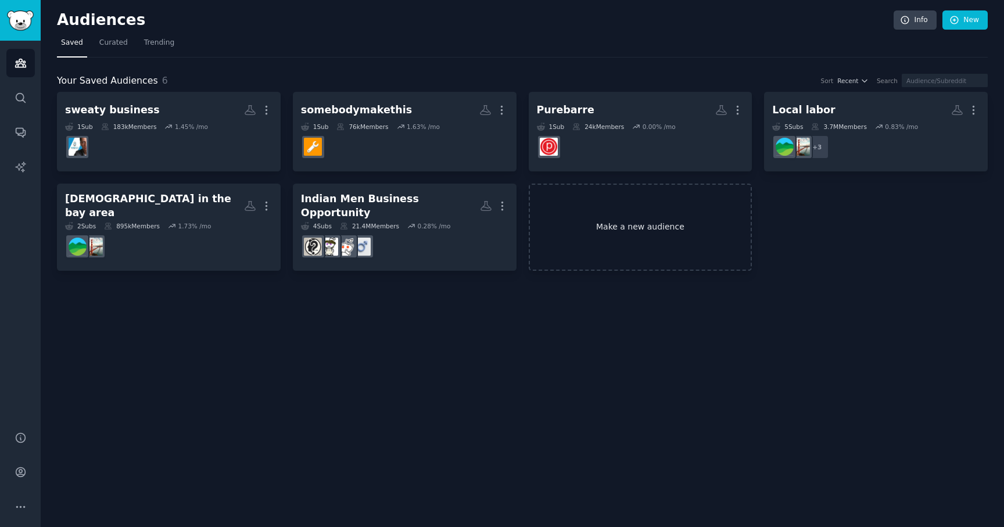
click at [605, 212] on link "Make a new audience" at bounding box center [641, 228] width 224 height 88
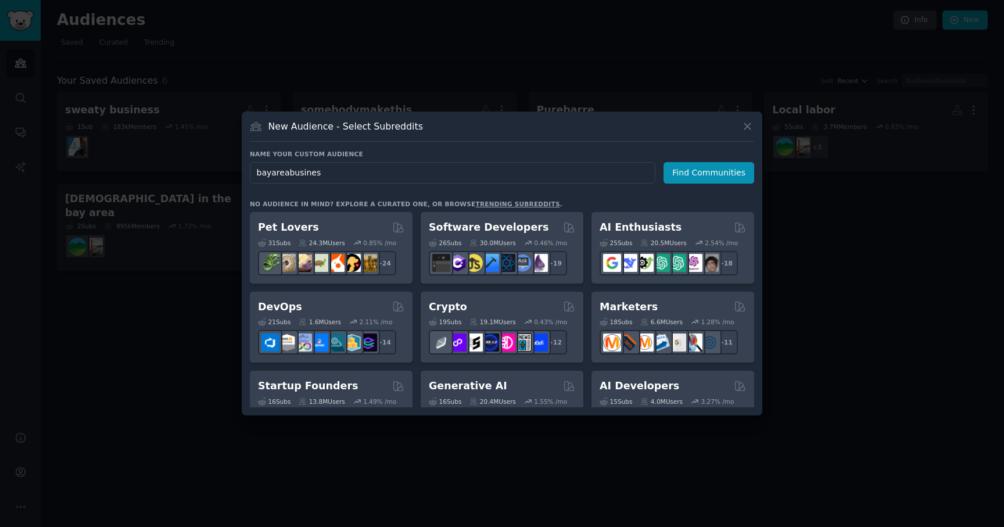
type input "bayareabusiness"
click button "Find Communities" at bounding box center [709, 172] width 91 height 21
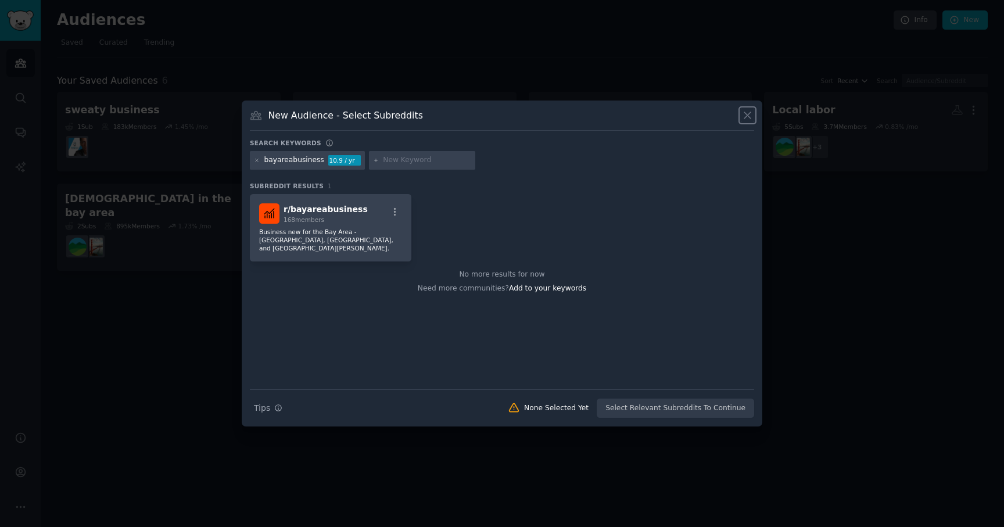
click at [747, 117] on icon at bounding box center [747, 115] width 12 height 12
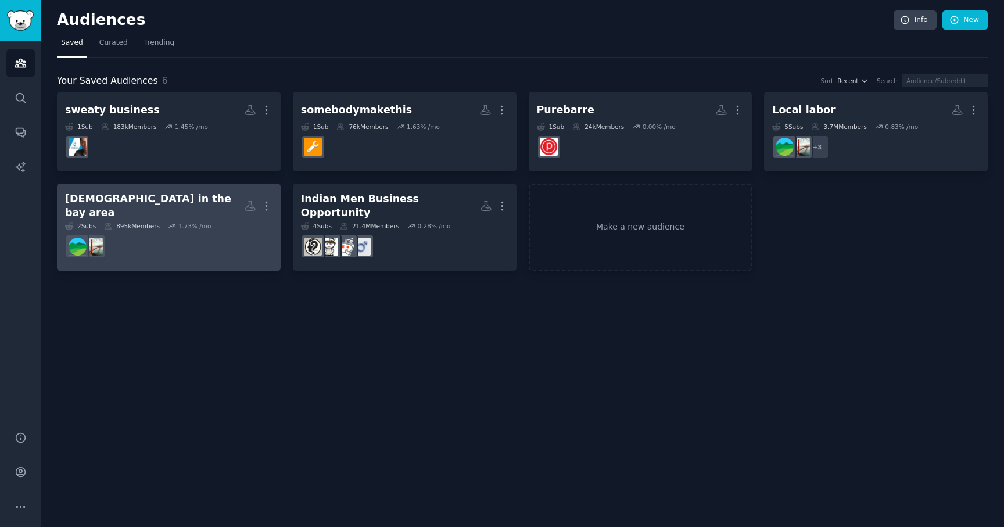
click at [122, 239] on dd at bounding box center [168, 246] width 207 height 33
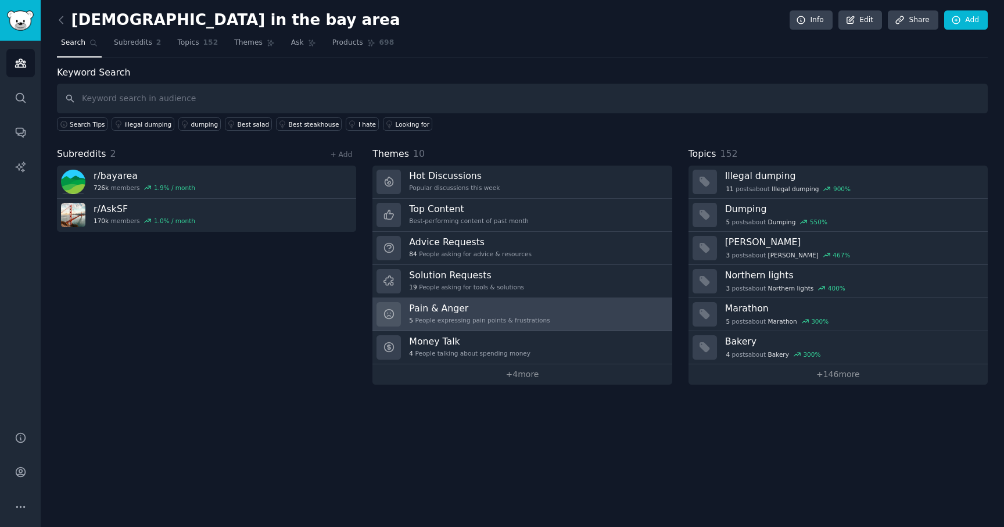
click at [509, 307] on h3 "Pain & Anger" at bounding box center [479, 308] width 141 height 12
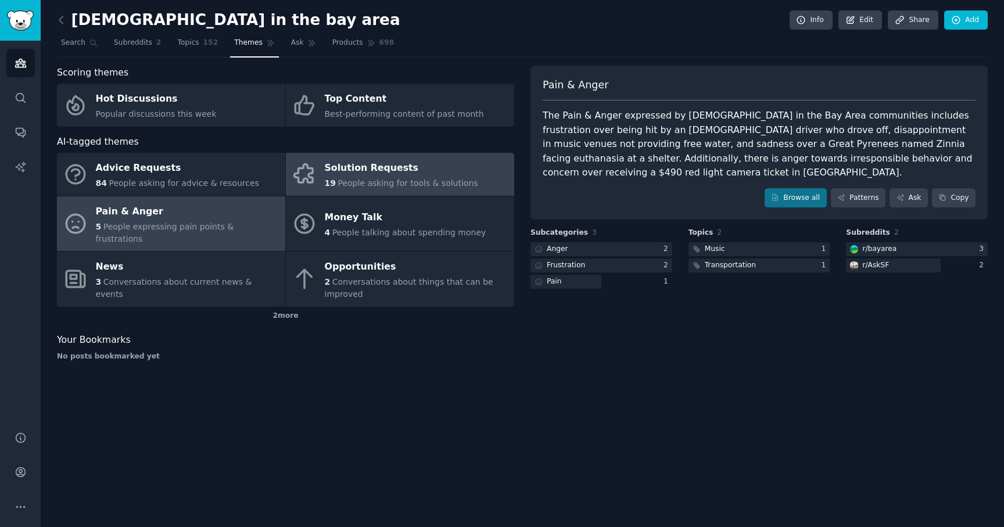
click at [354, 177] on div "Solution Requests" at bounding box center [401, 168] width 153 height 19
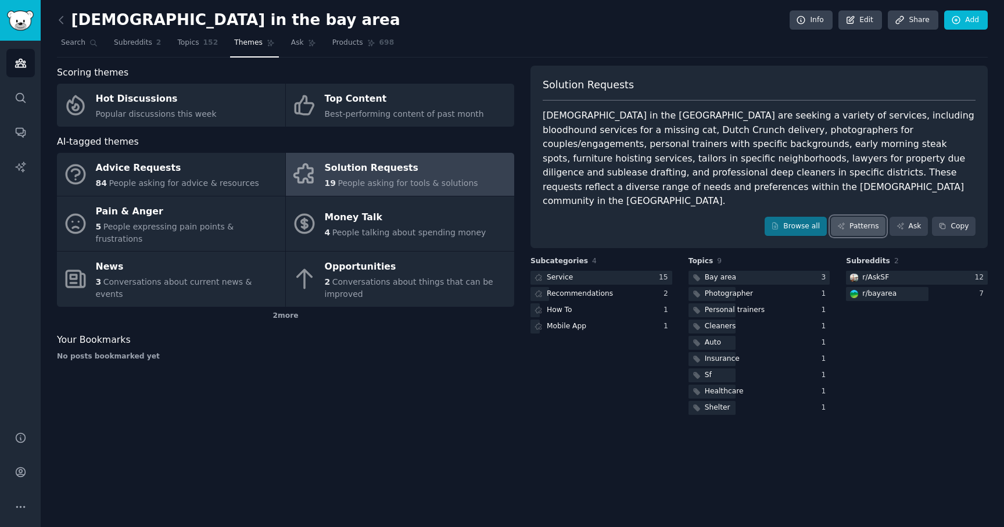
click at [844, 220] on link "Patterns" at bounding box center [858, 227] width 55 height 20
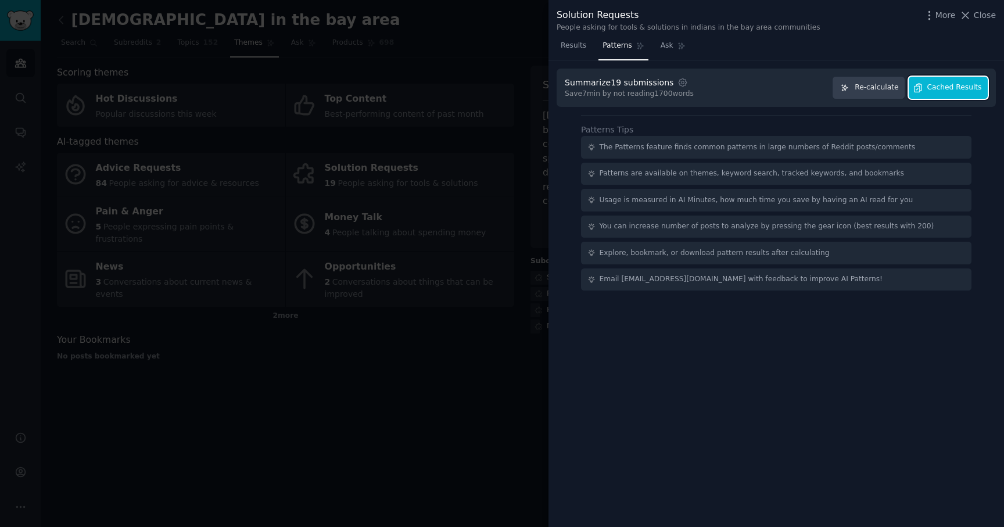
click at [953, 89] on span "Cached Results" at bounding box center [954, 88] width 55 height 10
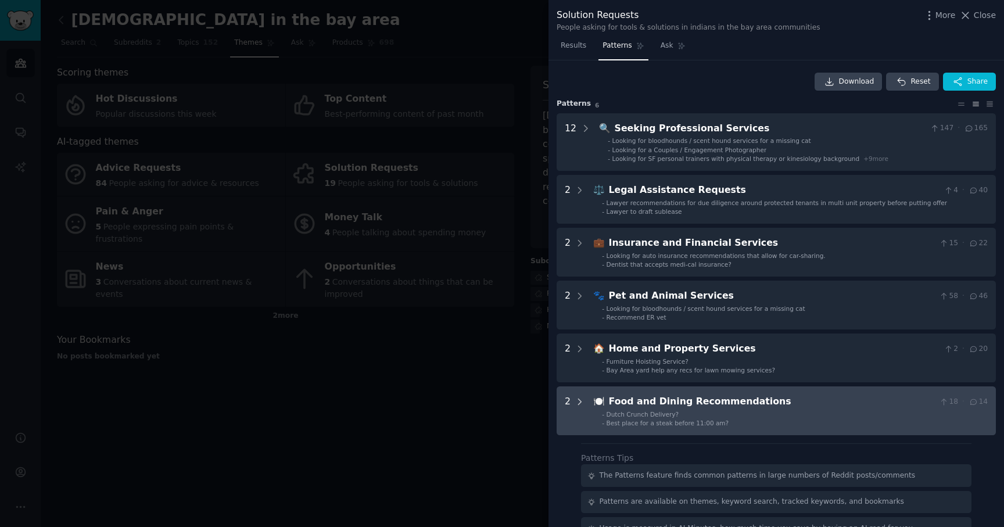
click at [575, 402] on icon at bounding box center [580, 402] width 10 height 10
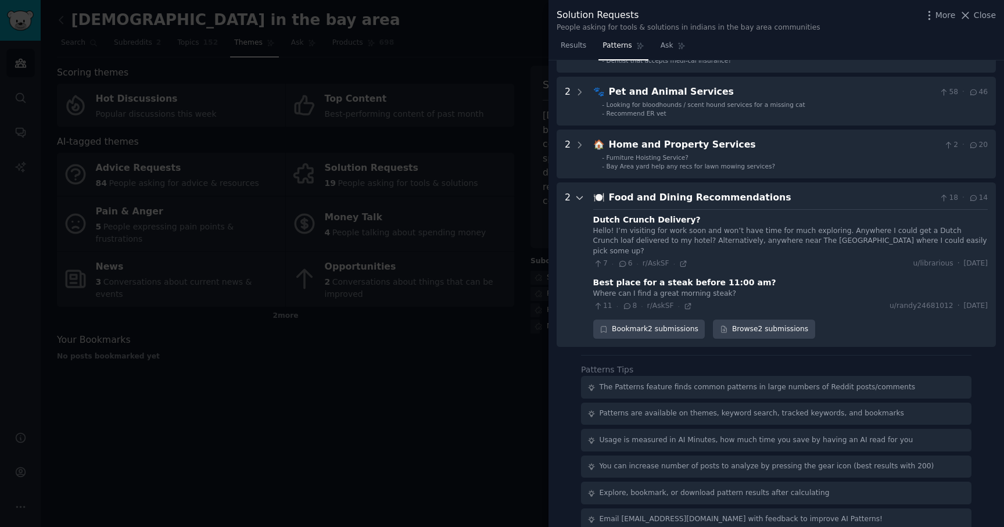
scroll to position [210, 0]
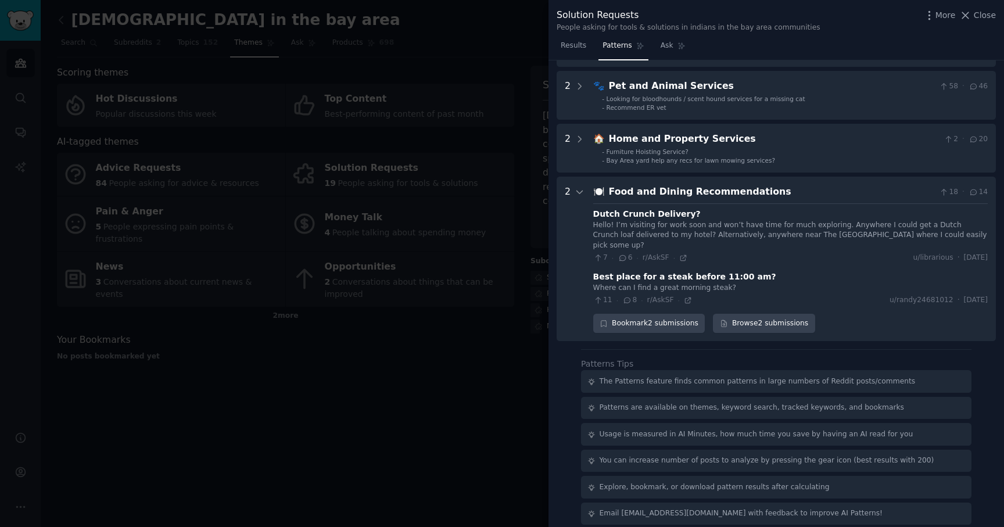
click at [396, 400] on div at bounding box center [502, 263] width 1004 height 527
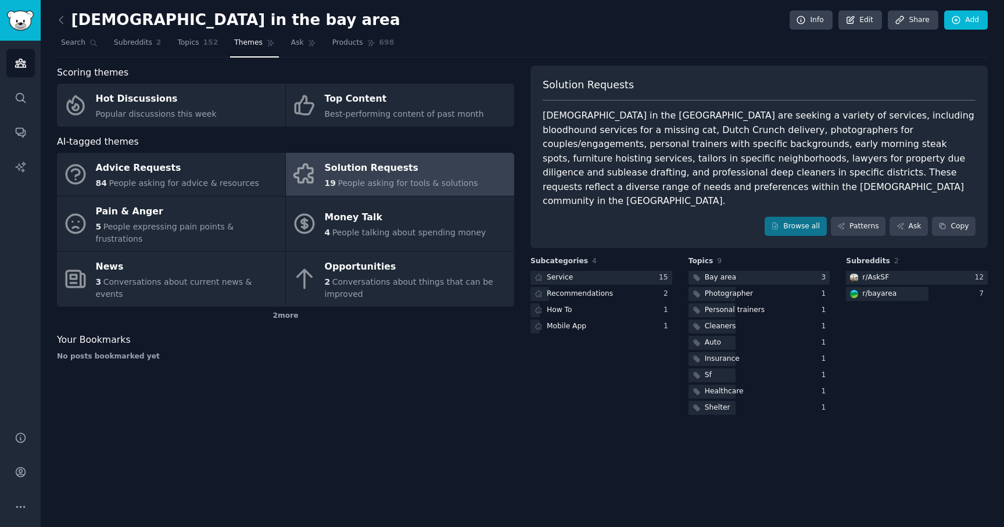
click at [454, 181] on span "People asking for tools & solutions" at bounding box center [408, 182] width 140 height 9
click at [859, 217] on link "Patterns" at bounding box center [858, 227] width 55 height 20
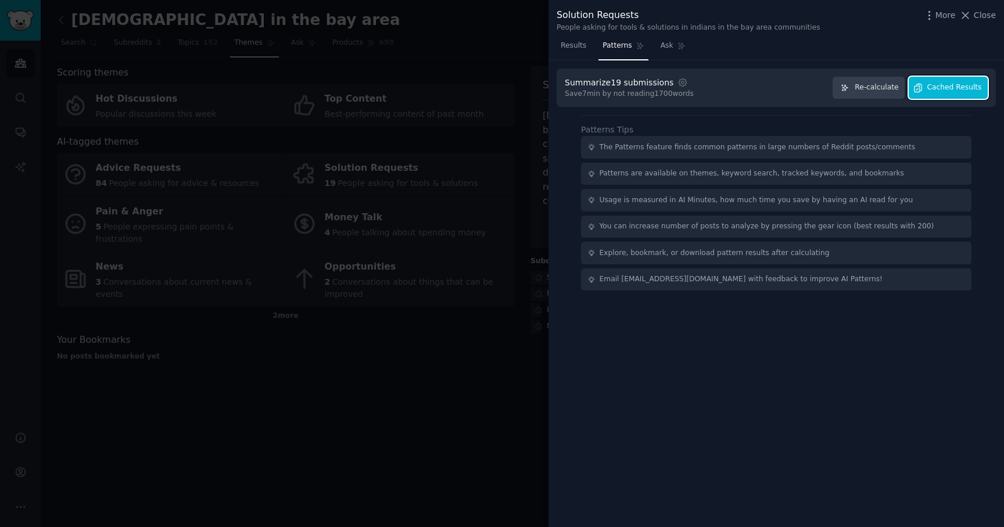
click at [919, 91] on icon "button" at bounding box center [918, 88] width 10 height 10
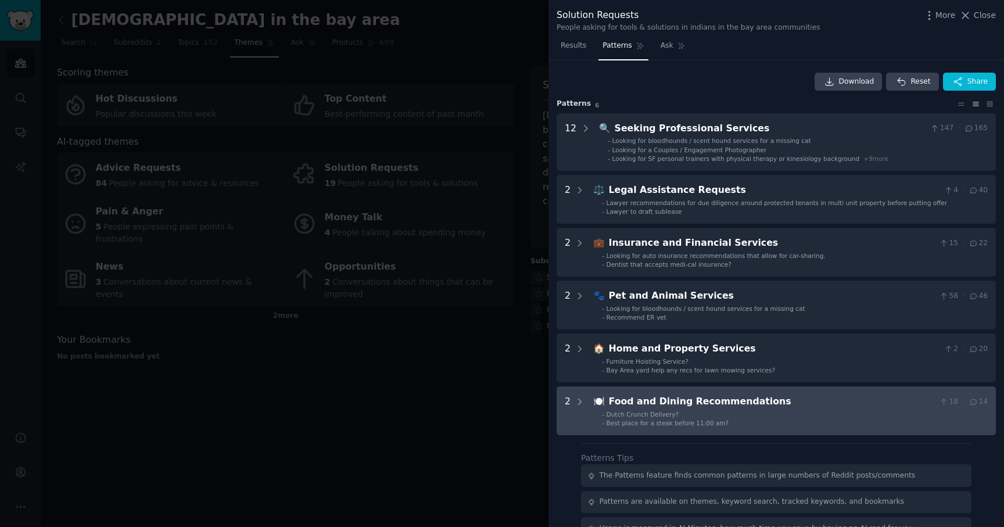
scroll to position [104, 0]
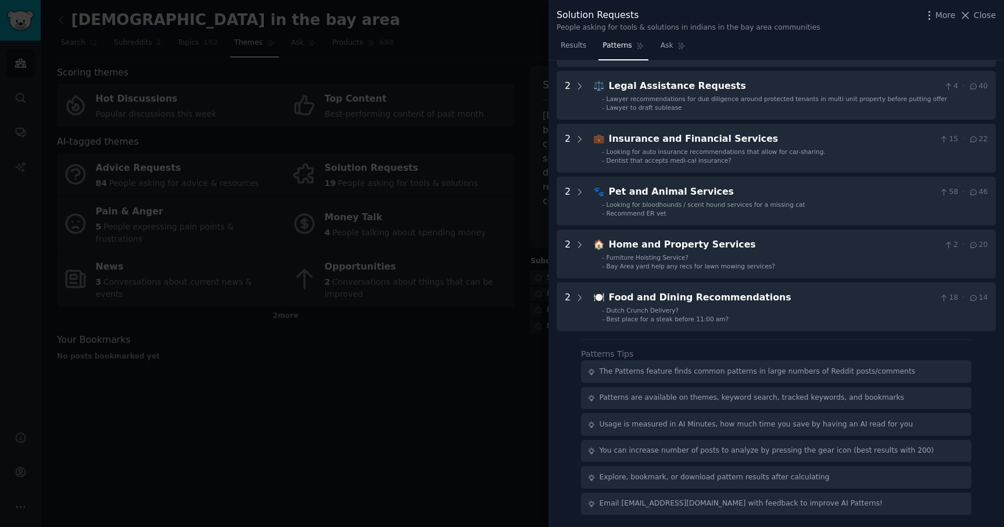
click at [440, 377] on div at bounding box center [502, 263] width 1004 height 527
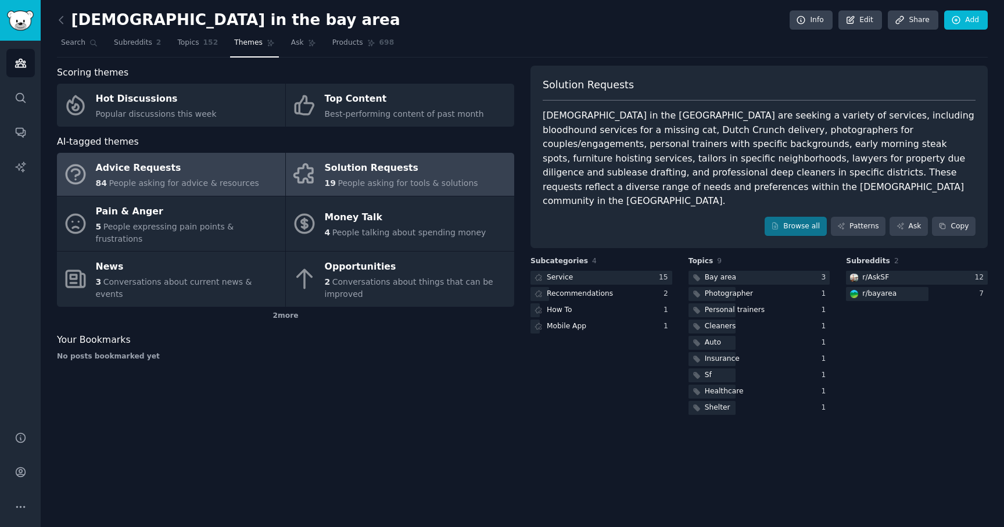
click at [215, 185] on span "People asking for advice & resources" at bounding box center [184, 182] width 150 height 9
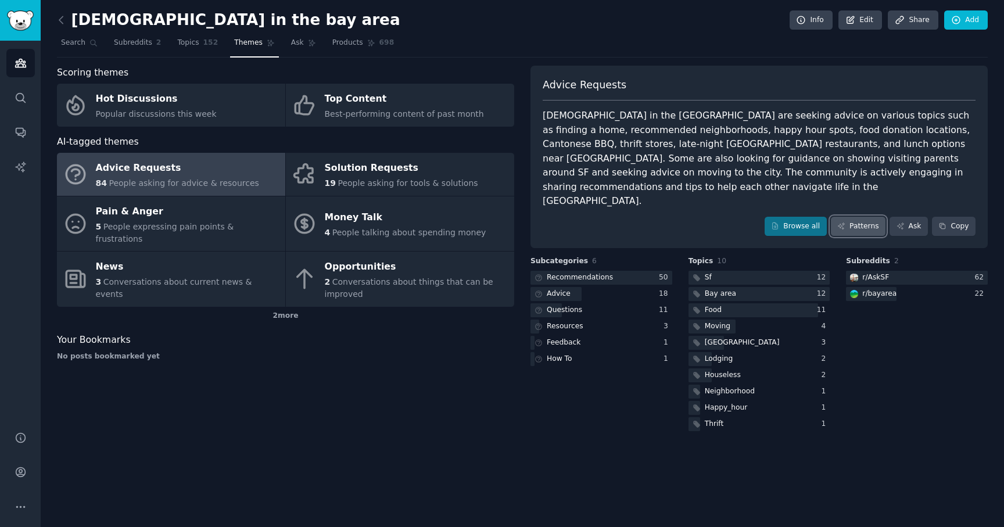
click at [863, 217] on link "Patterns" at bounding box center [858, 227] width 55 height 20
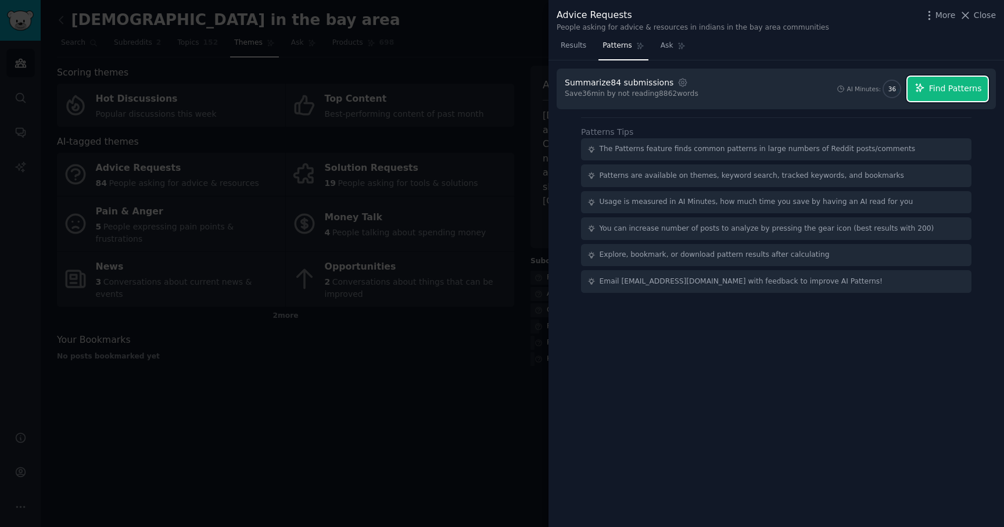
click at [962, 91] on span "Find Patterns" at bounding box center [955, 89] width 53 height 12
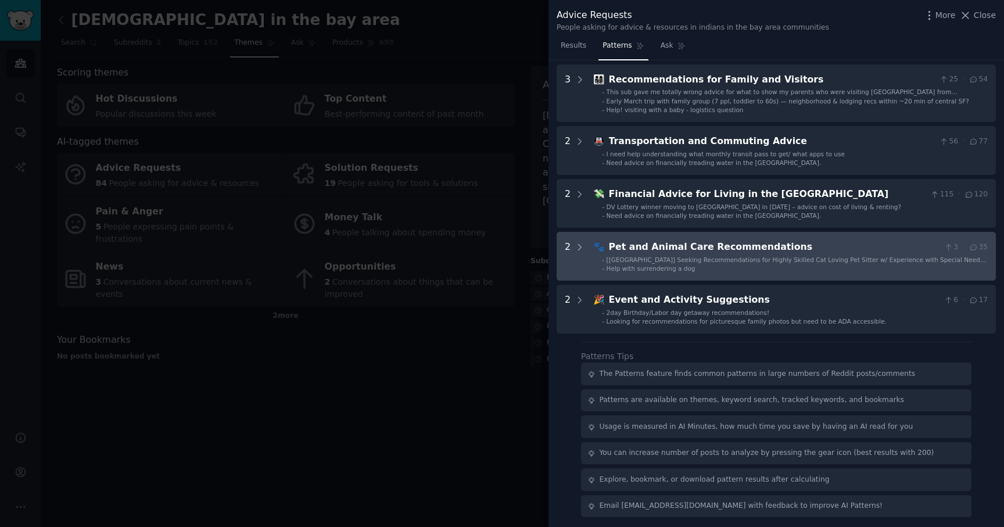
scroll to position [299, 0]
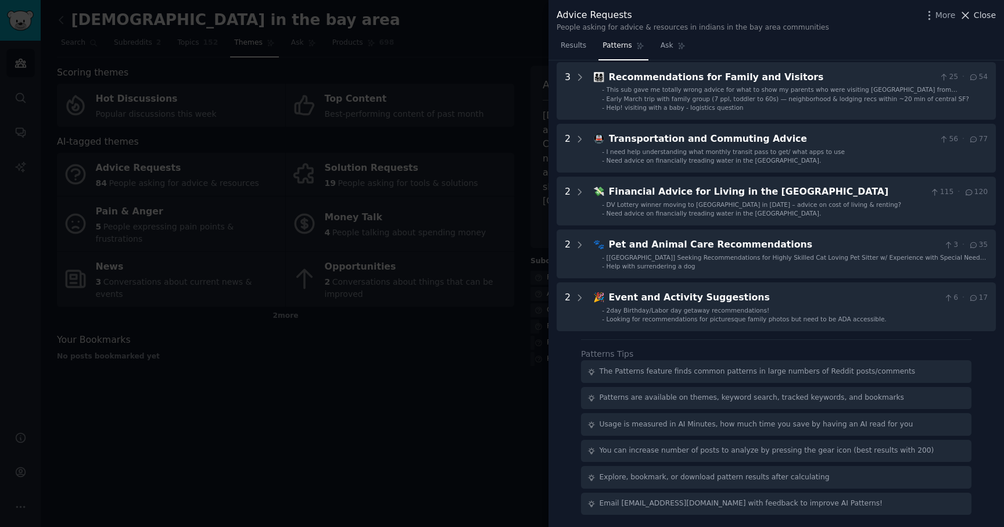
click at [987, 19] on span "Close" at bounding box center [985, 15] width 22 height 12
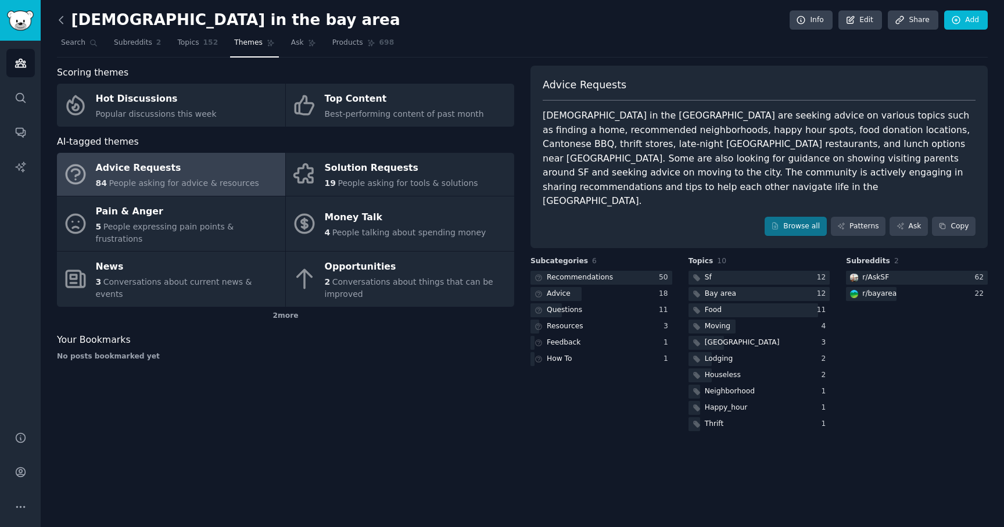
click at [62, 21] on icon at bounding box center [61, 20] width 12 height 12
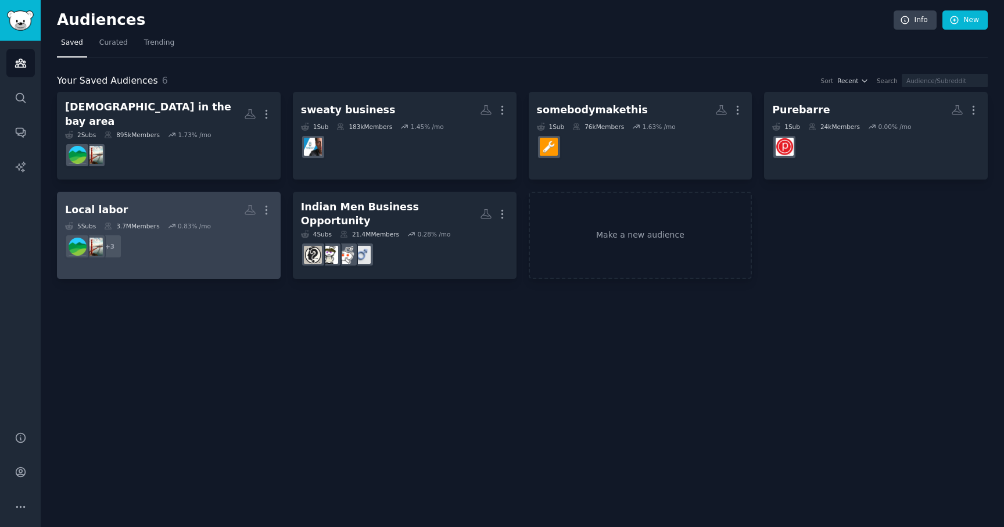
click at [218, 234] on dd "+ 3" at bounding box center [168, 246] width 207 height 33
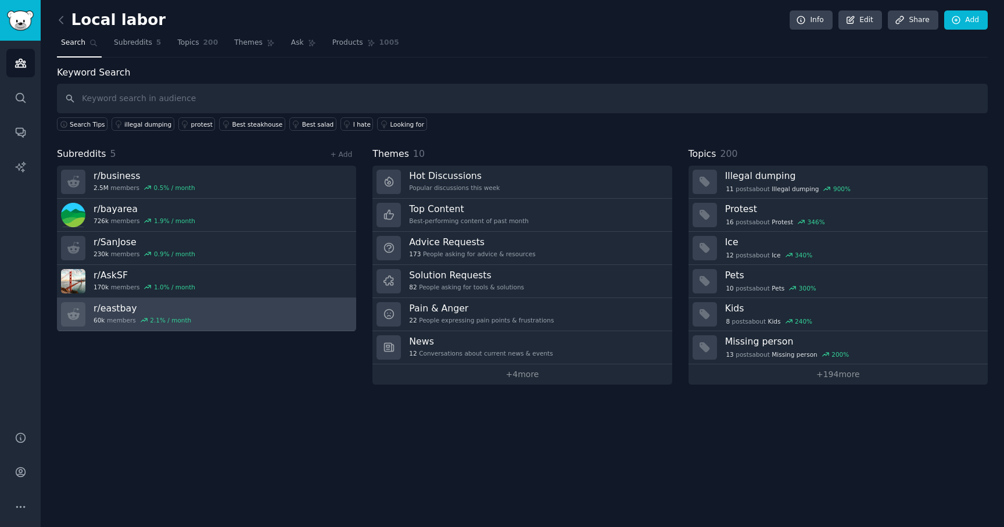
click at [220, 309] on link "r/ eastbay 60k members 2.1 % / month" at bounding box center [206, 314] width 299 height 33
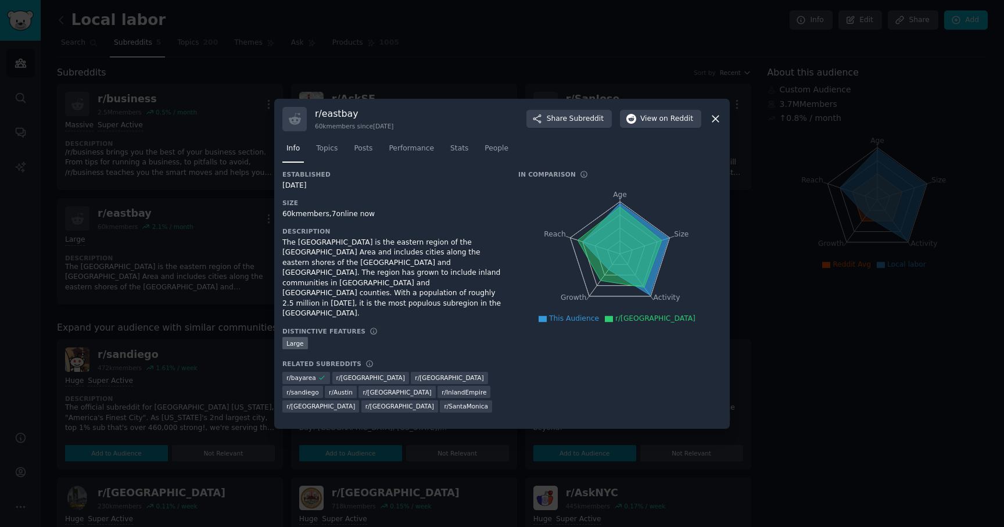
click at [709, 125] on icon at bounding box center [715, 119] width 12 height 12
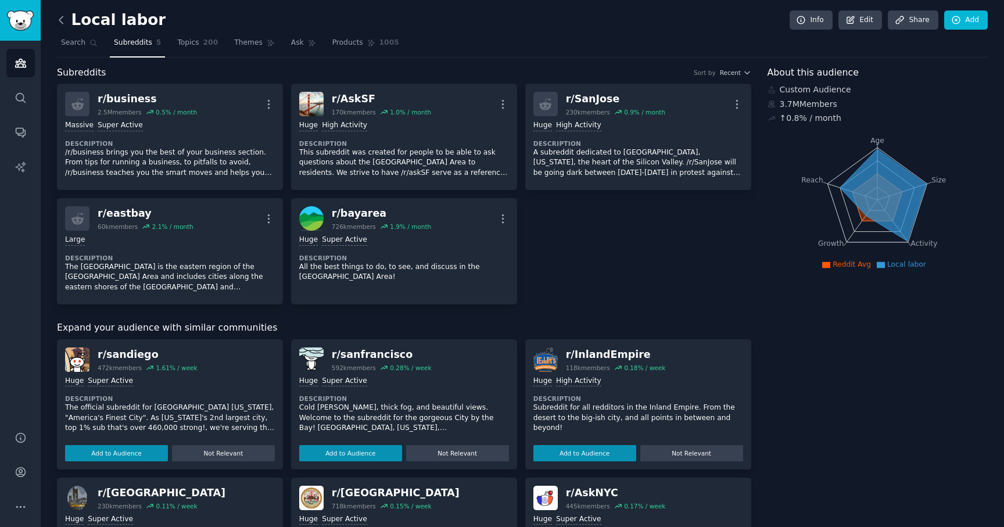
click at [60, 15] on icon at bounding box center [61, 20] width 12 height 12
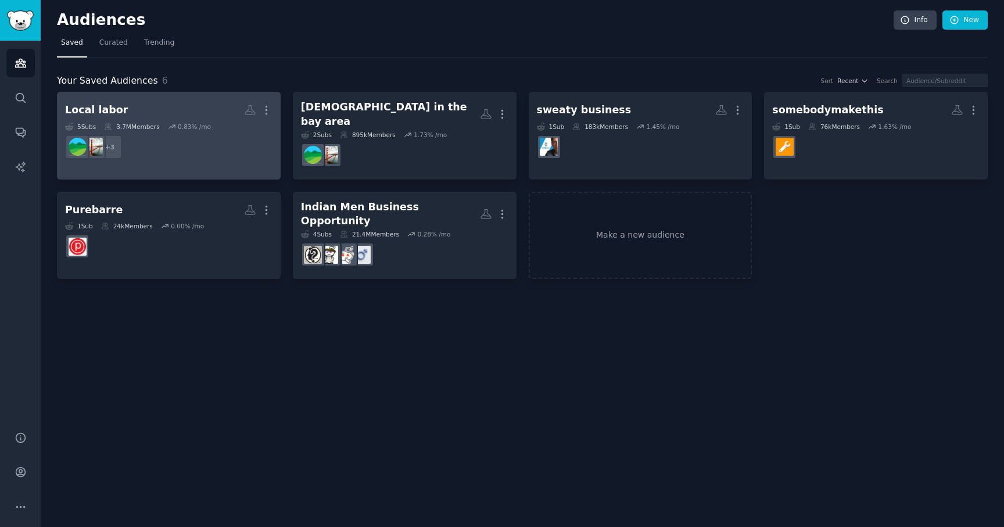
click at [209, 106] on h2 "Local labor More" at bounding box center [168, 110] width 207 height 20
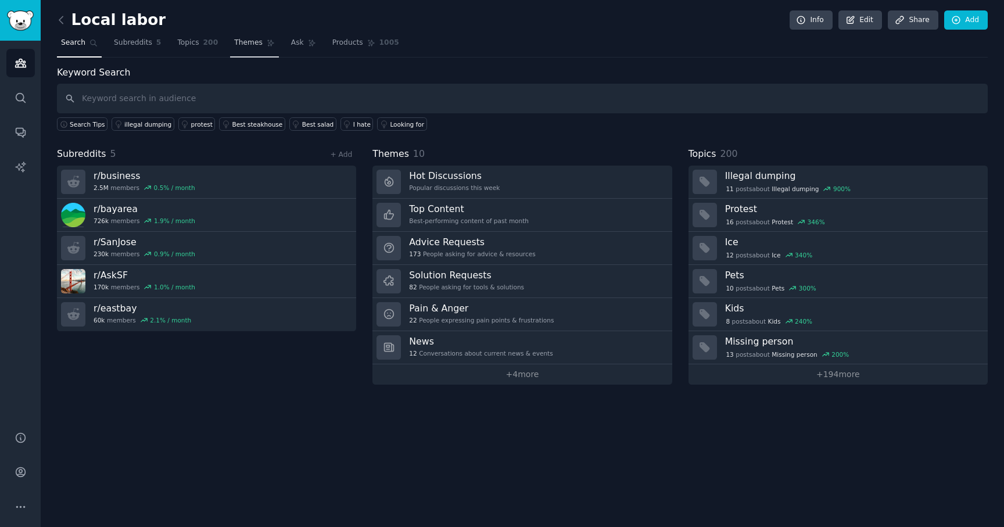
click at [249, 49] on link "Themes" at bounding box center [254, 46] width 49 height 24
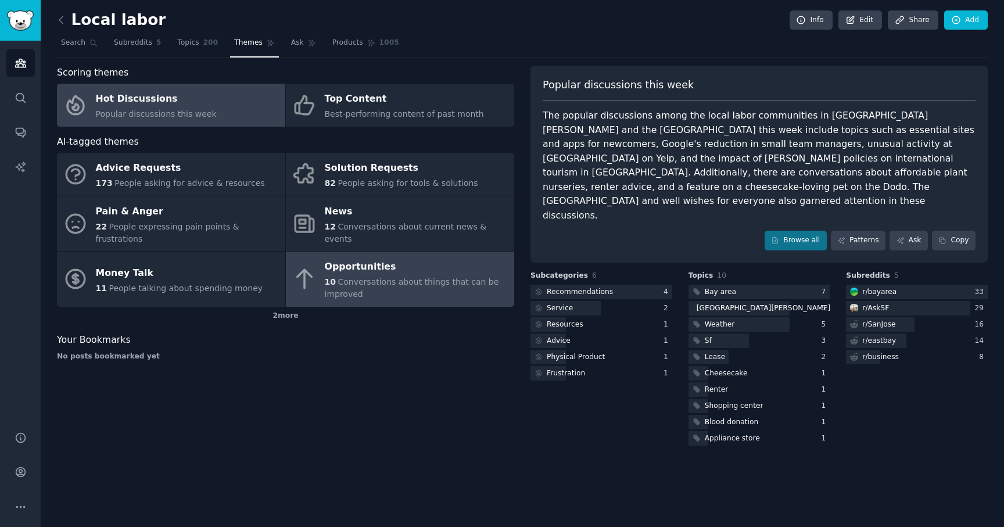
click at [370, 258] on div "Opportunities" at bounding box center [417, 267] width 184 height 19
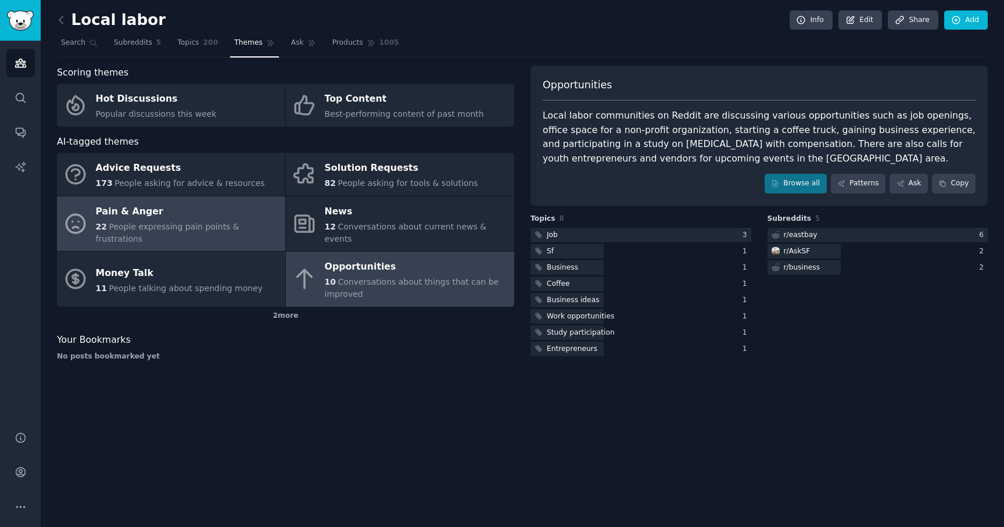
click at [126, 220] on div "Pain & Anger" at bounding box center [188, 211] width 184 height 19
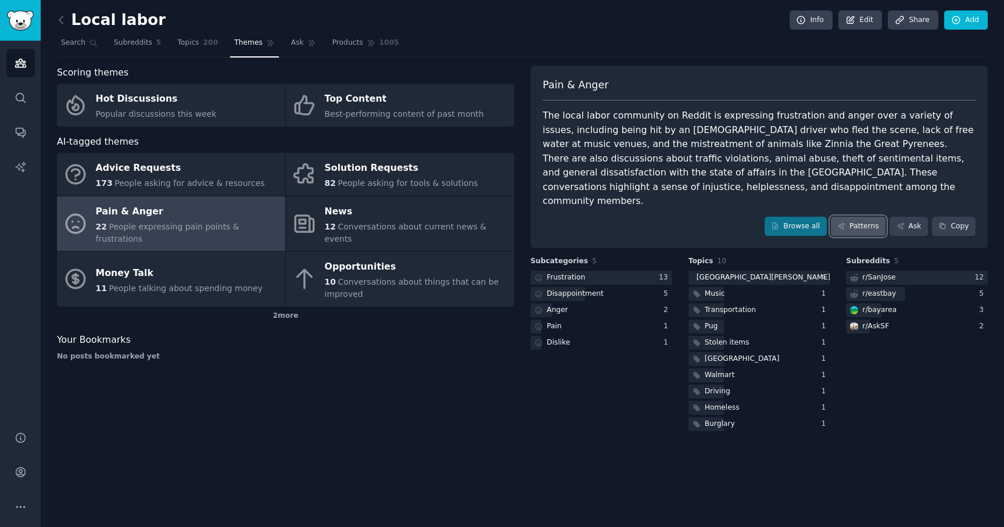
click at [864, 217] on link "Patterns" at bounding box center [858, 227] width 55 height 20
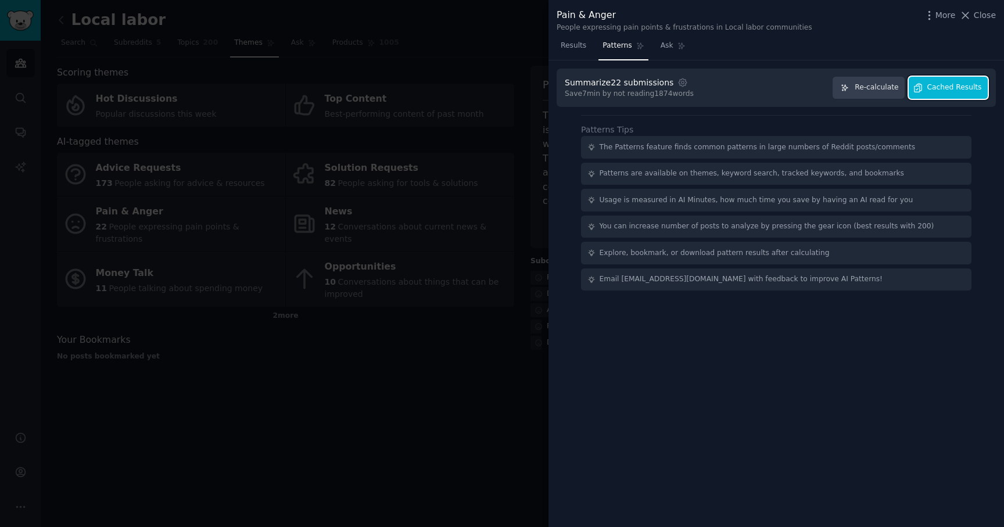
click at [944, 93] on button "Cached Results" at bounding box center [948, 88] width 79 height 23
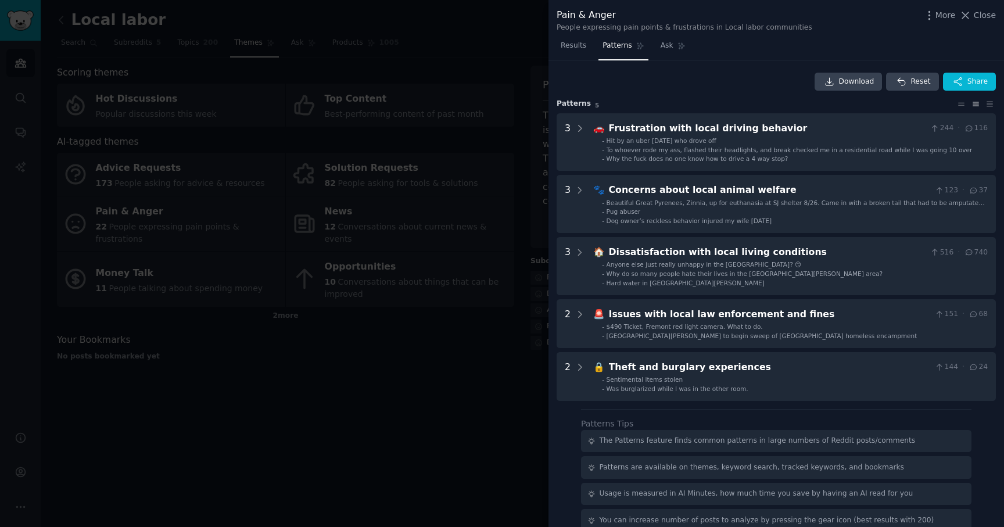
click at [438, 286] on div at bounding box center [502, 263] width 1004 height 527
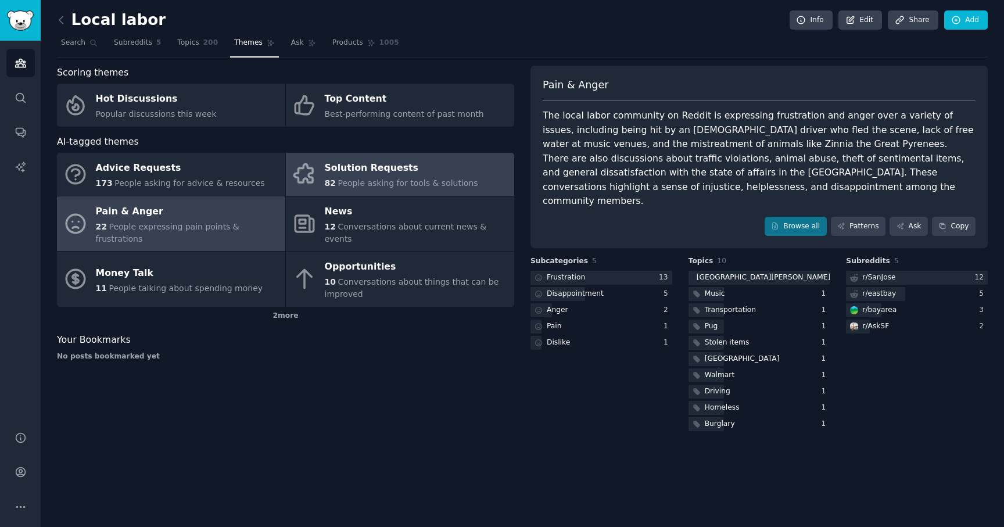
click at [416, 172] on div "Solution Requests" at bounding box center [401, 168] width 153 height 19
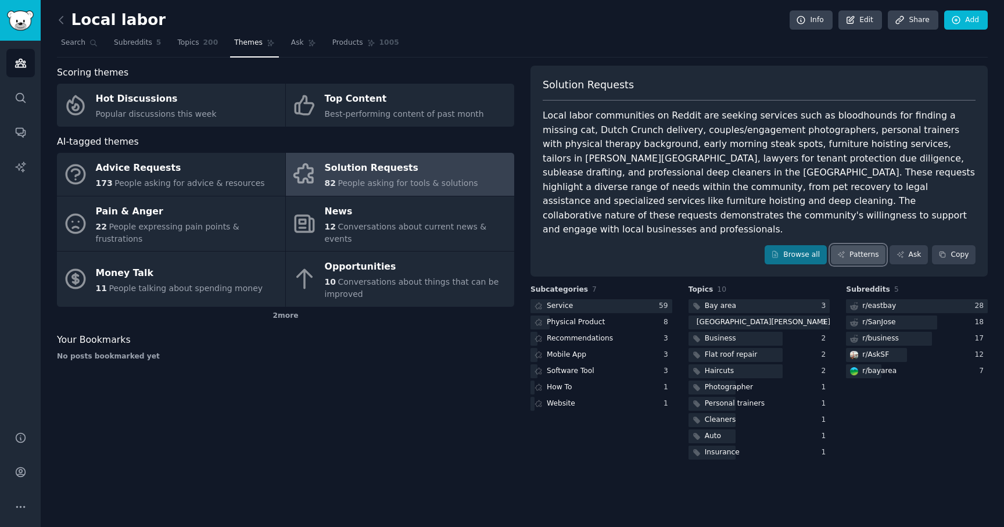
click at [849, 245] on link "Patterns" at bounding box center [858, 255] width 55 height 20
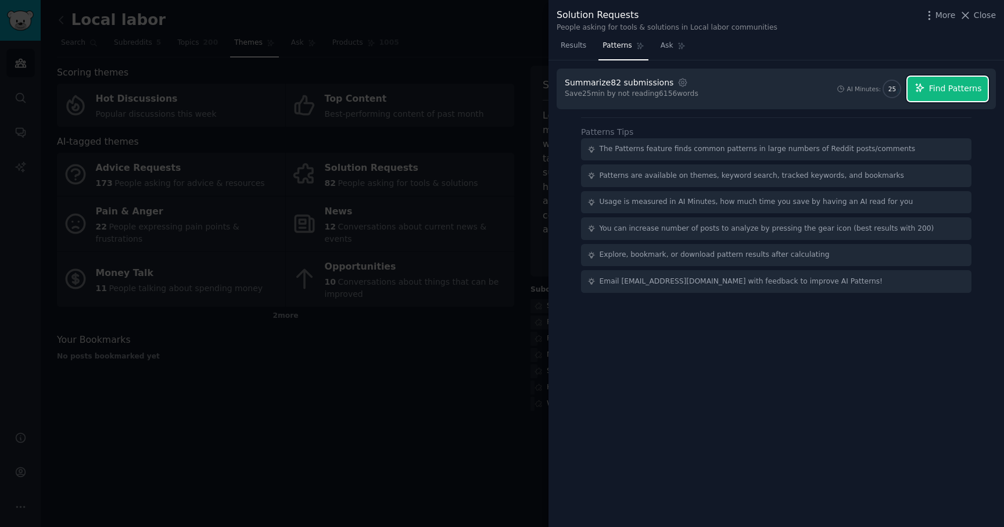
click at [944, 91] on span "Find Patterns" at bounding box center [955, 89] width 53 height 12
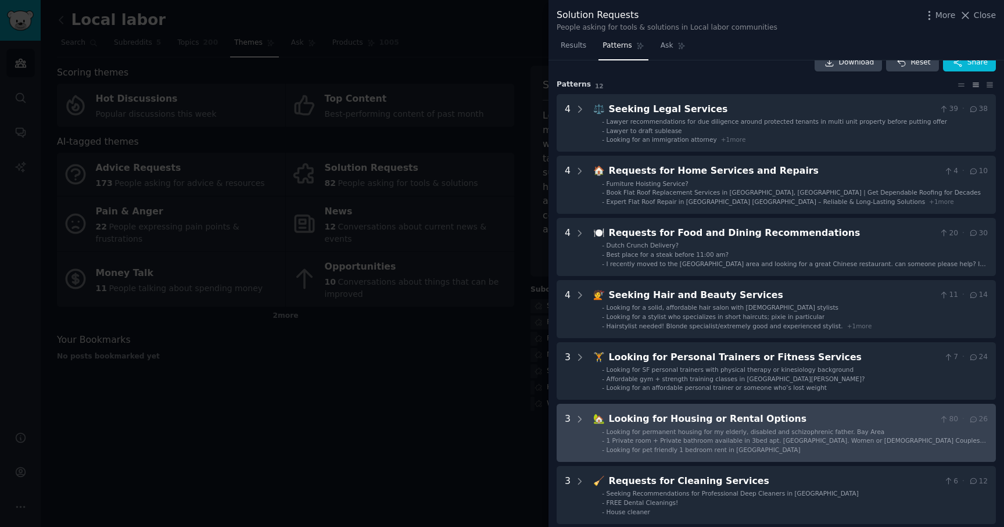
scroll to position [19, 0]
